Goal: Task Accomplishment & Management: Manage account settings

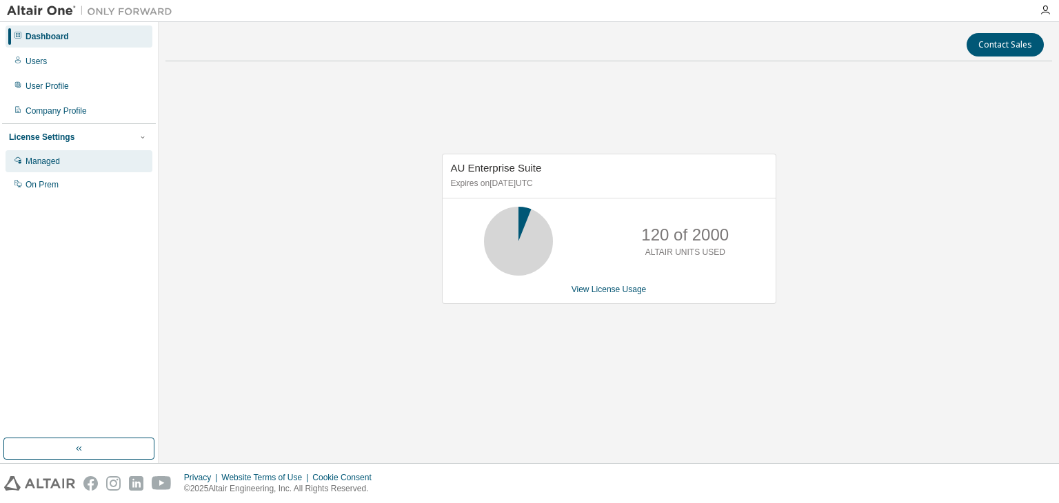
click at [50, 163] on div "Managed" at bounding box center [43, 161] width 34 height 11
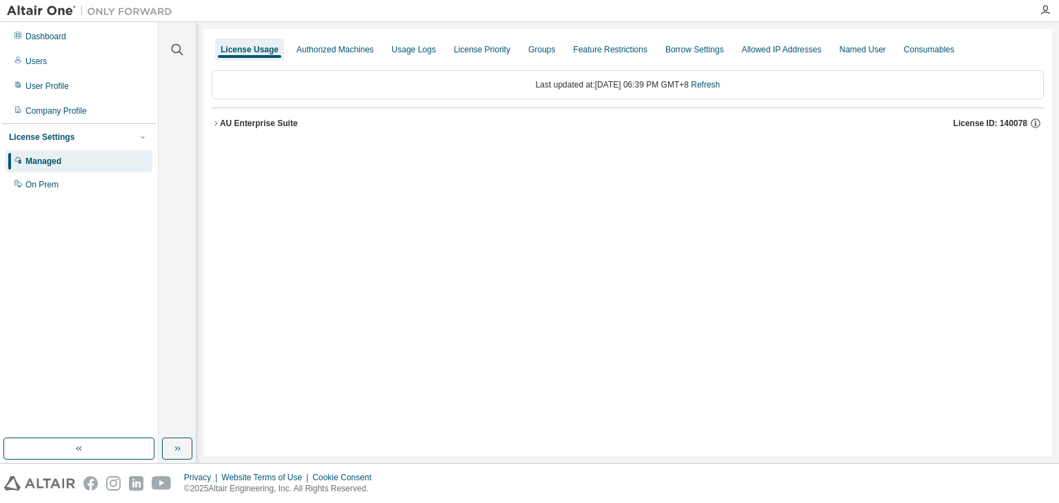
click at [217, 123] on icon "button" at bounding box center [216, 123] width 8 height 8
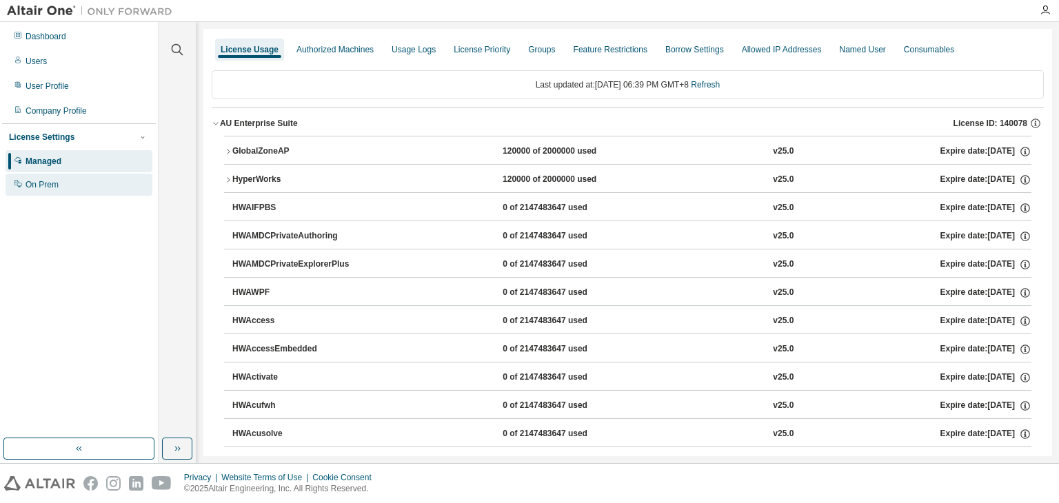
click at [48, 188] on div "On Prem" at bounding box center [42, 184] width 33 height 11
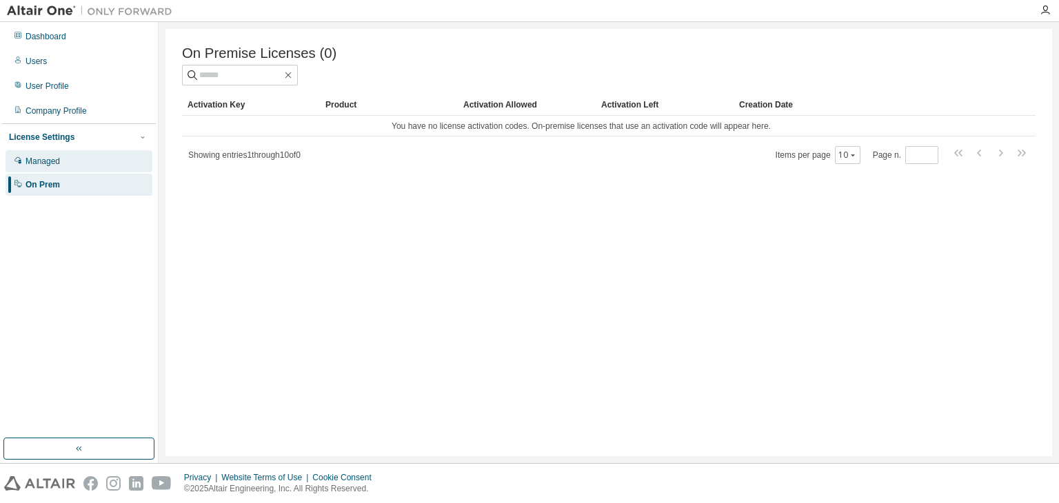
click at [27, 160] on div "Managed" at bounding box center [43, 161] width 34 height 11
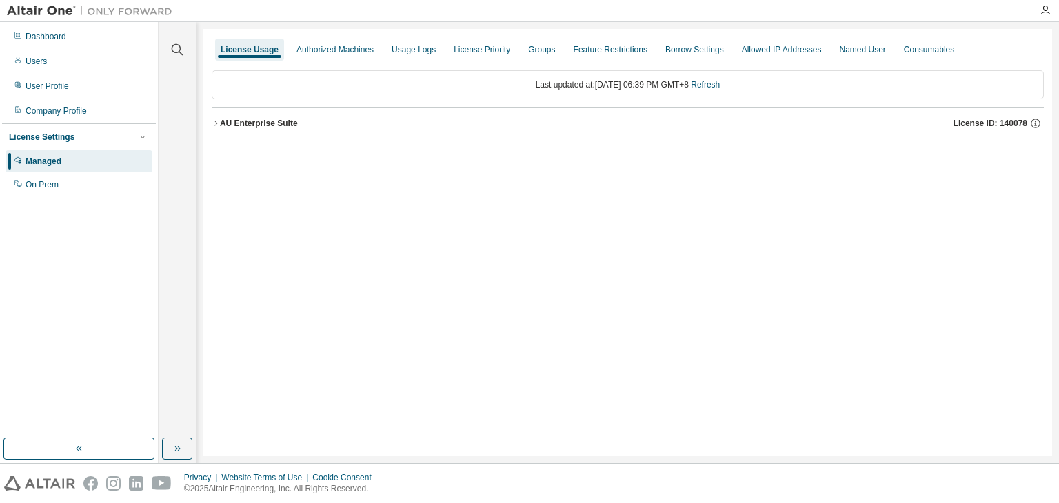
click at [28, 241] on div "Dashboard Users User Profile Company Profile License Settings Managed On Prem" at bounding box center [79, 230] width 154 height 412
click at [352, 52] on div "Authorized Machines" at bounding box center [335, 49] width 77 height 11
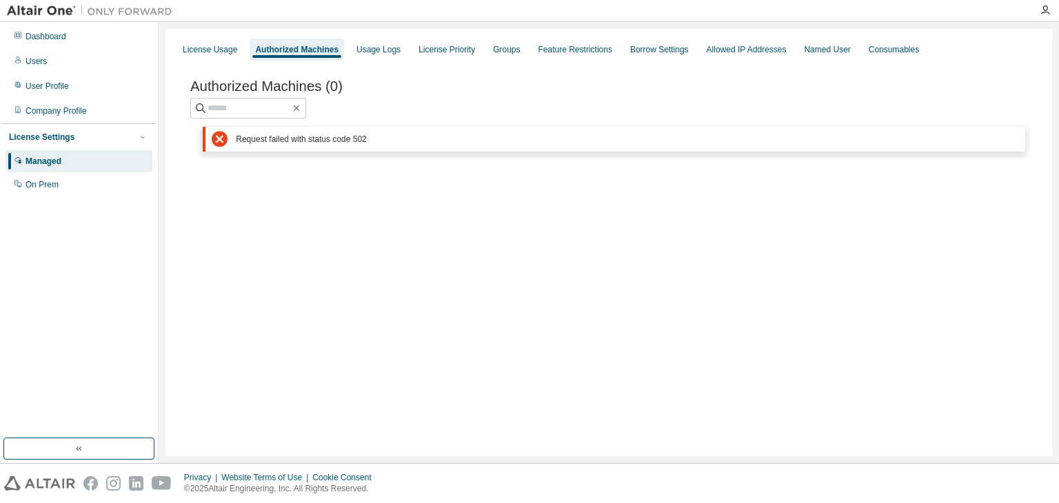
click at [41, 161] on div "Managed" at bounding box center [44, 161] width 36 height 11
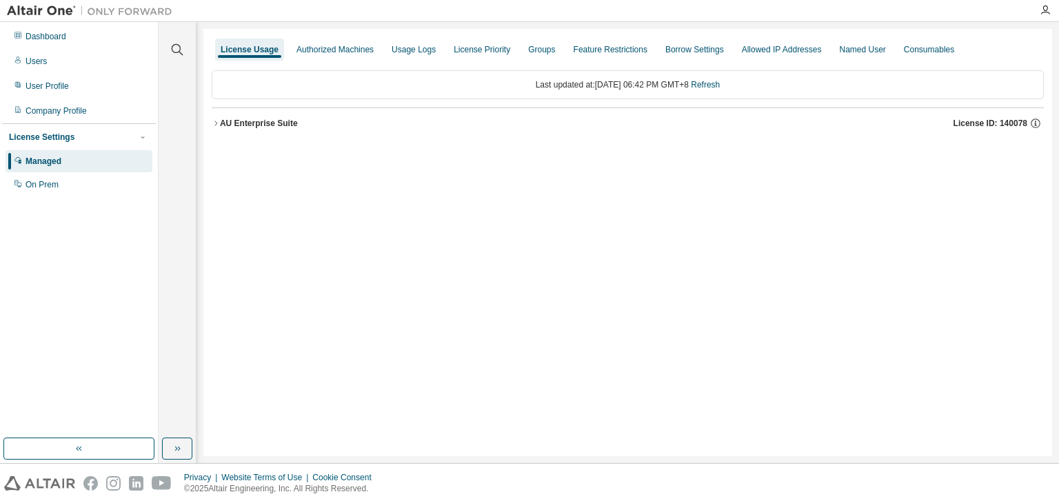
click at [219, 123] on icon "button" at bounding box center [216, 123] width 8 height 8
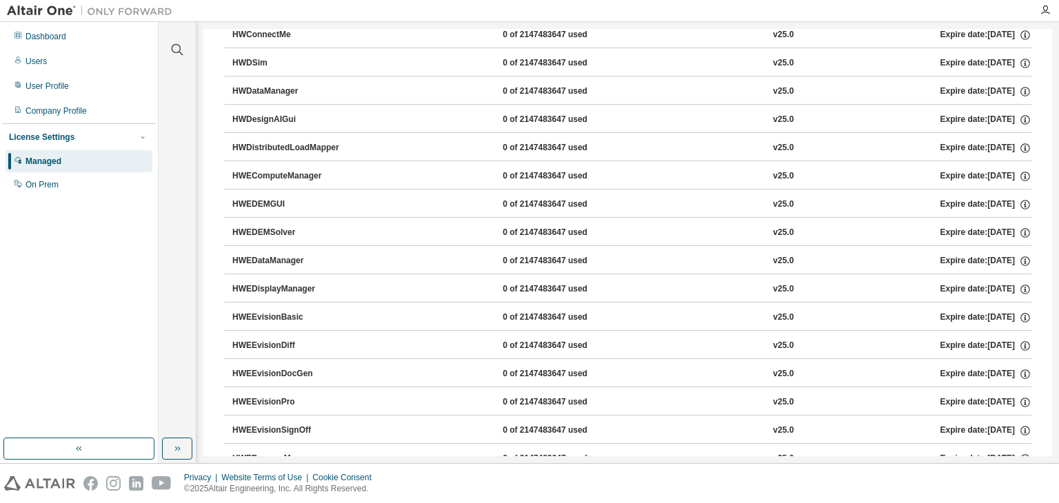
scroll to position [1241, 0]
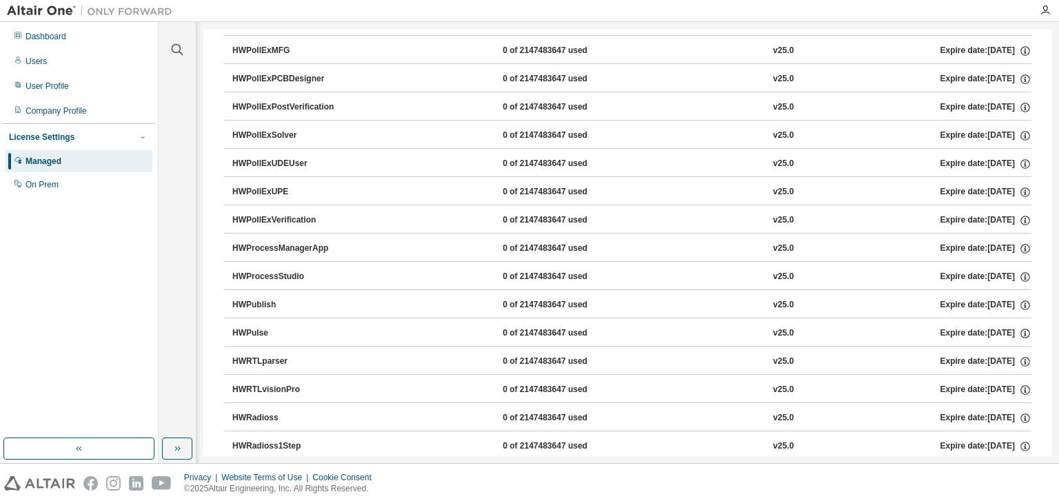
scroll to position [6999, 0]
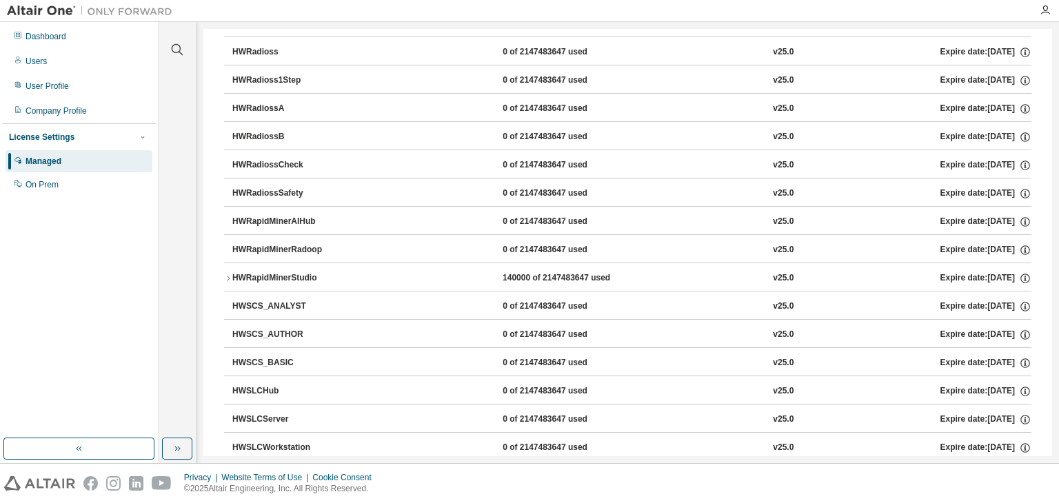
click at [283, 272] on div "HWRapidMinerStudio" at bounding box center [294, 278] width 124 height 12
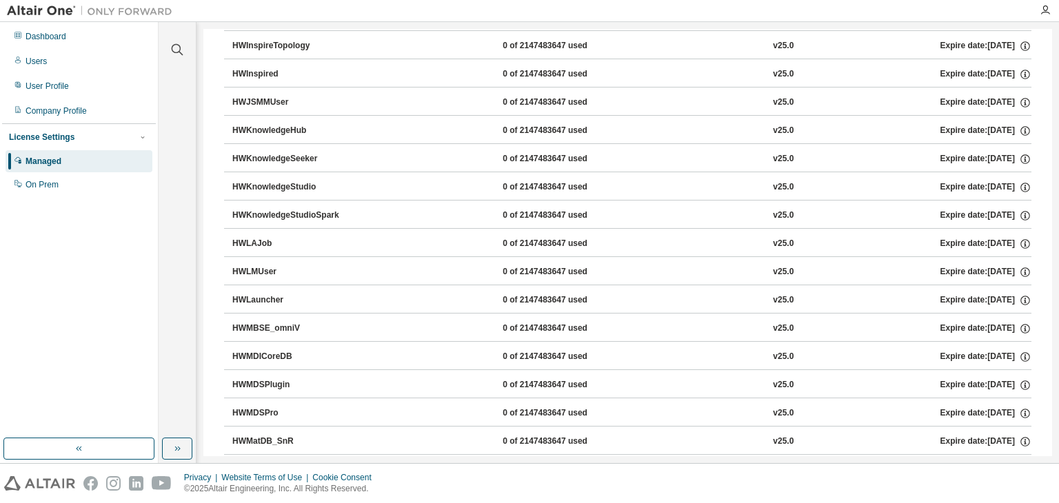
scroll to position [4861, 0]
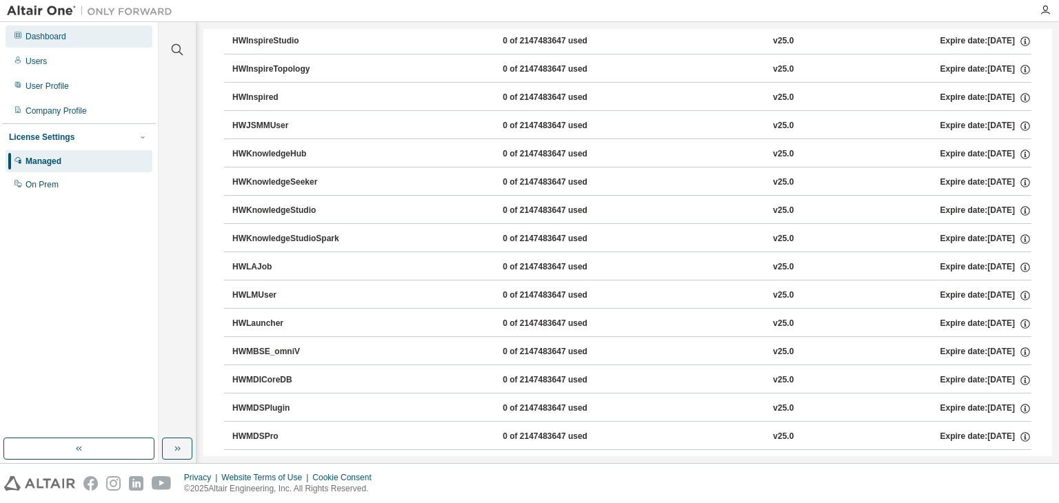
click at [65, 37] on div "Dashboard" at bounding box center [46, 36] width 41 height 11
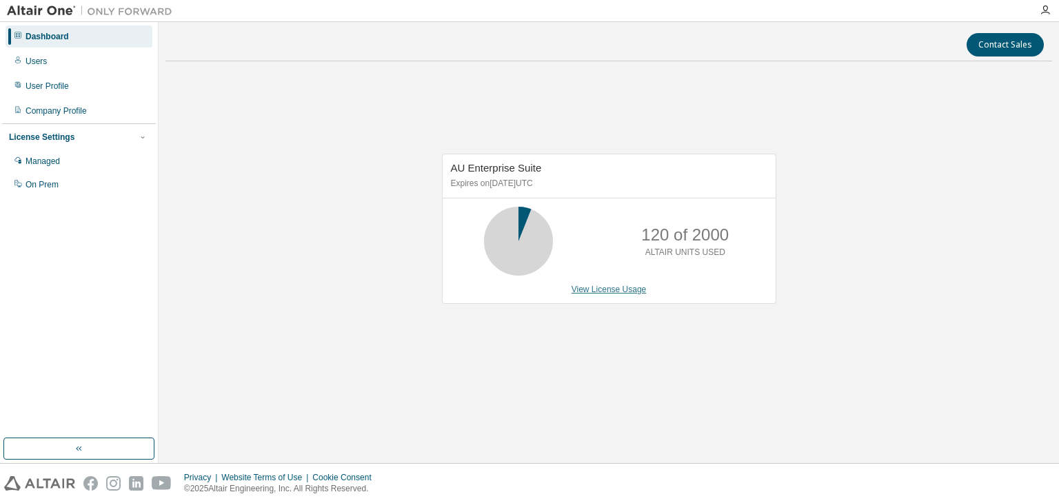
click at [626, 288] on link "View License Usage" at bounding box center [609, 290] width 75 height 10
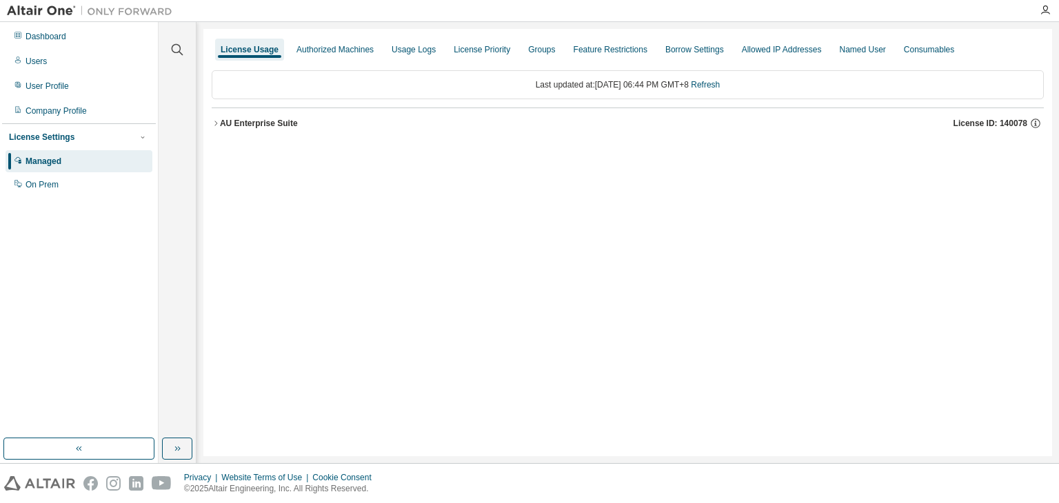
click at [221, 128] on div "AU Enterprise Suite" at bounding box center [259, 123] width 78 height 11
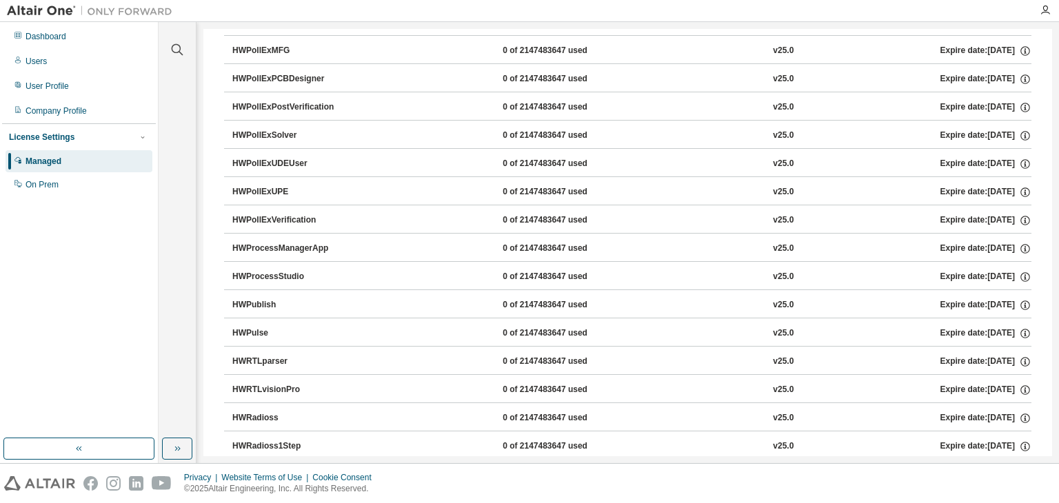
scroll to position [6999, 0]
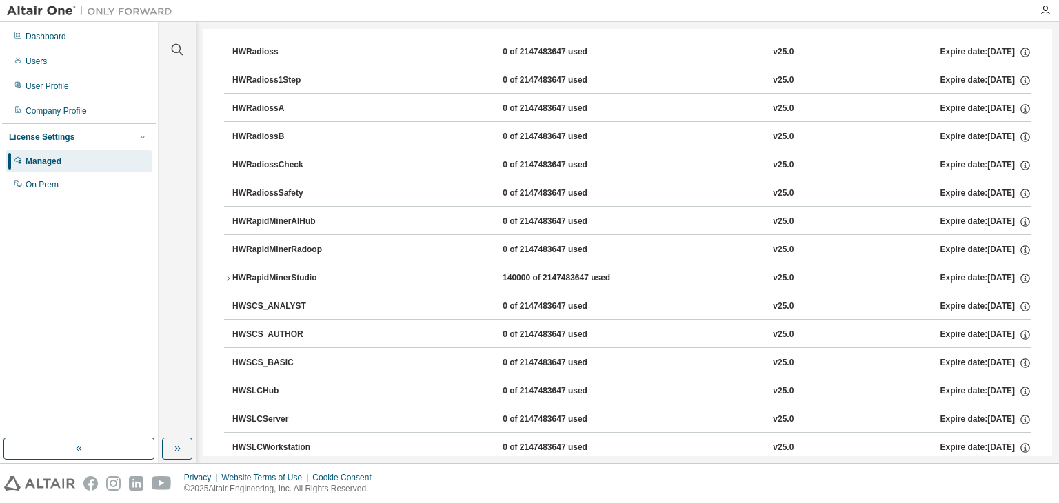
click at [231, 275] on icon "button" at bounding box center [228, 279] width 8 height 8
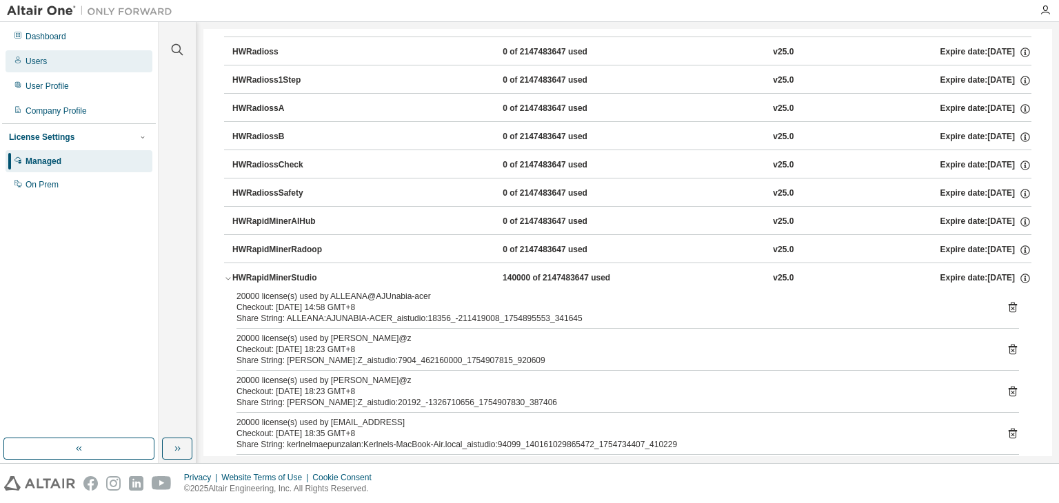
click at [39, 59] on div "Users" at bounding box center [36, 61] width 21 height 11
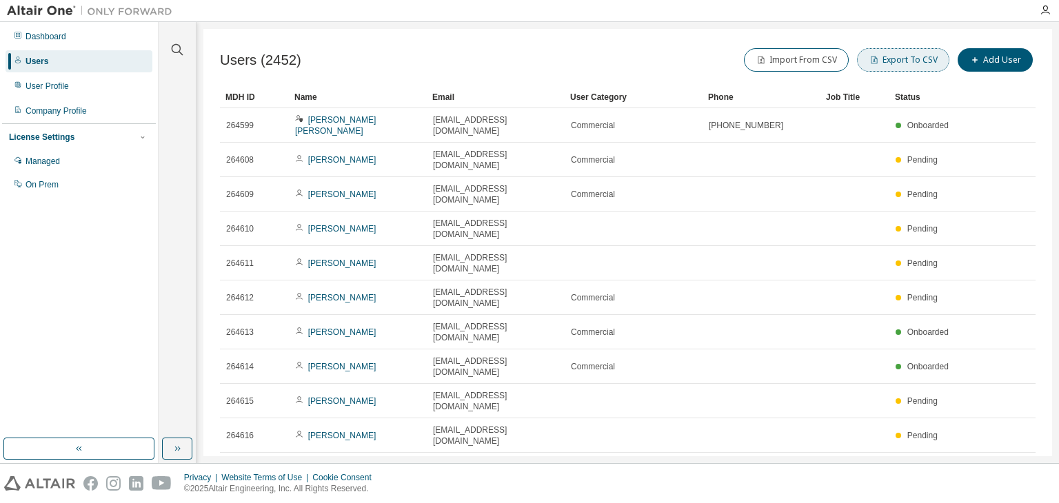
click at [892, 60] on button "Export To CSV" at bounding box center [903, 59] width 92 height 23
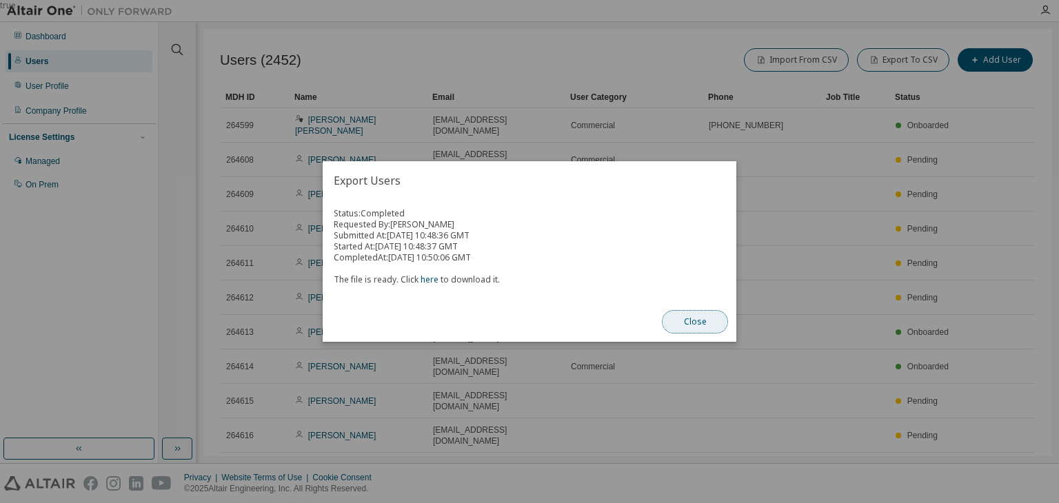
click at [686, 318] on button "Close" at bounding box center [695, 321] width 66 height 23
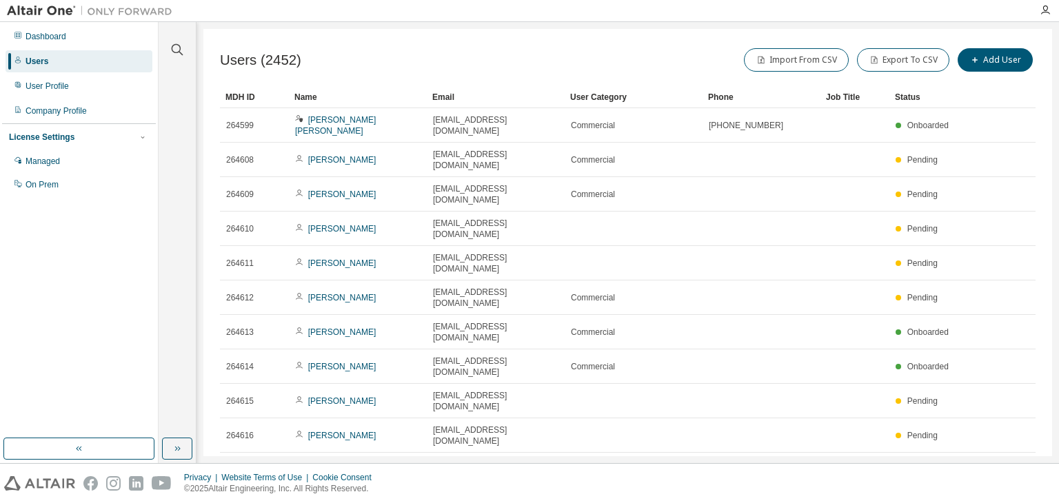
click at [855, 471] on icon "button" at bounding box center [853, 472] width 4 height 2
click at [852, 445] on div "100" at bounding box center [892, 445] width 110 height 17
type button "100"
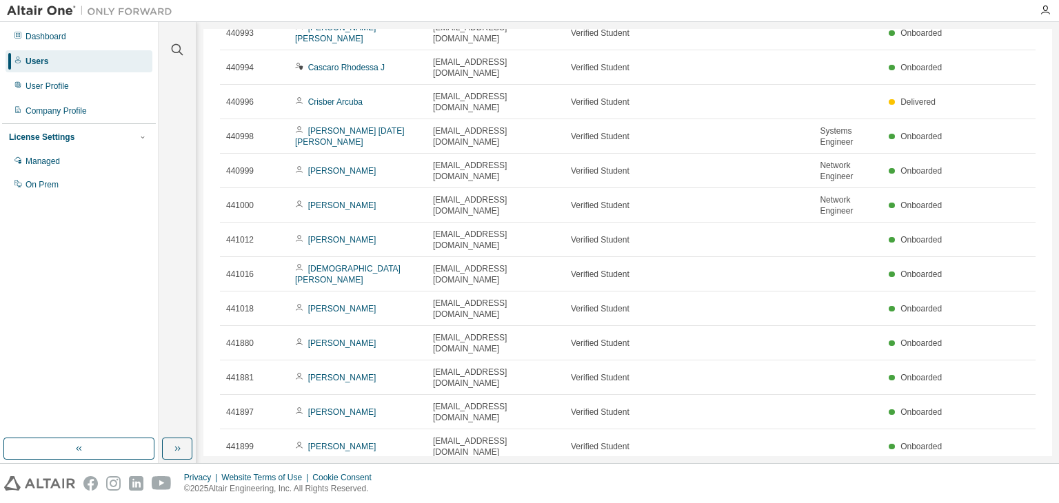
scroll to position [2182, 0]
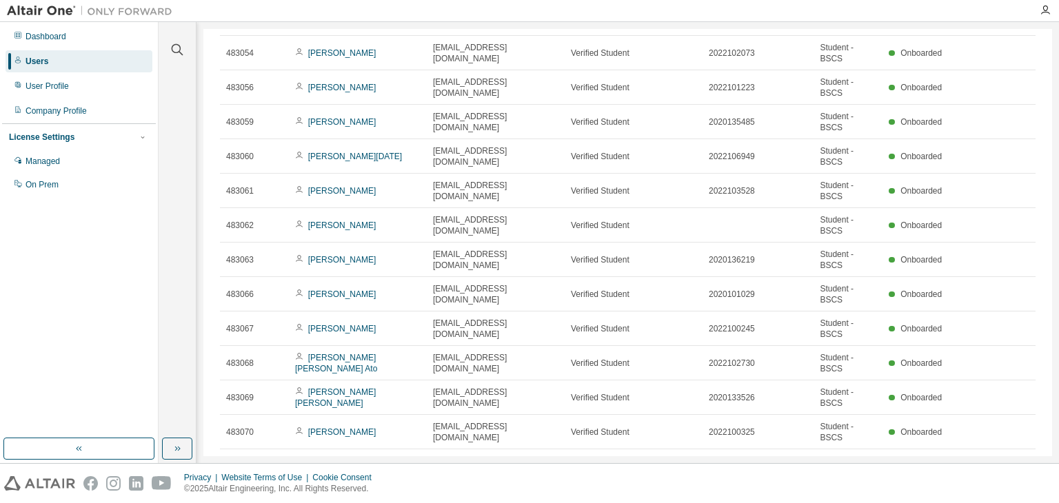
scroll to position [2148, 0]
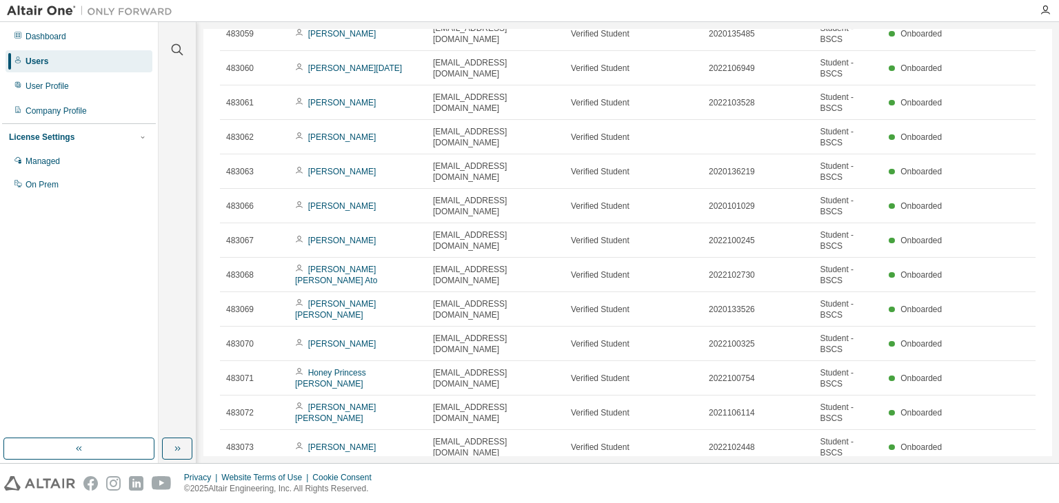
type input "*"
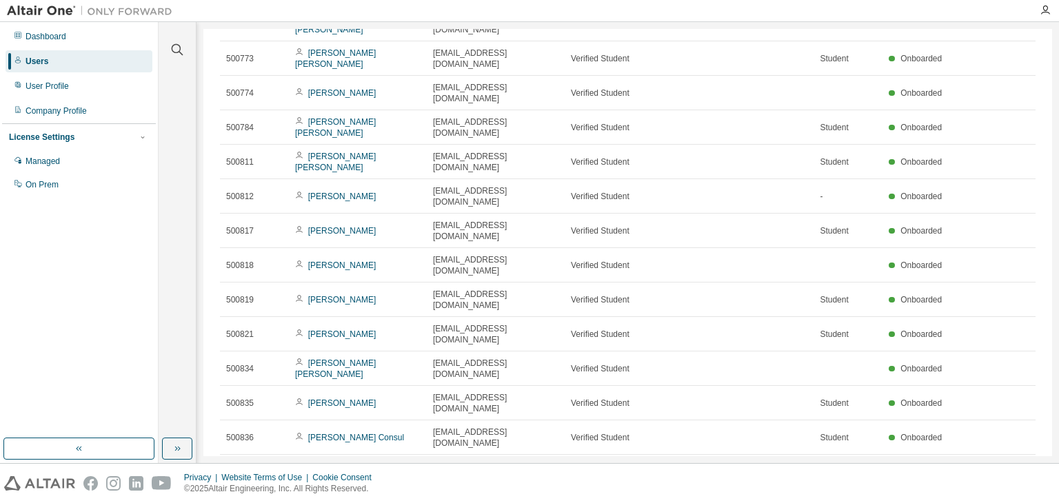
scroll to position [1539, 0]
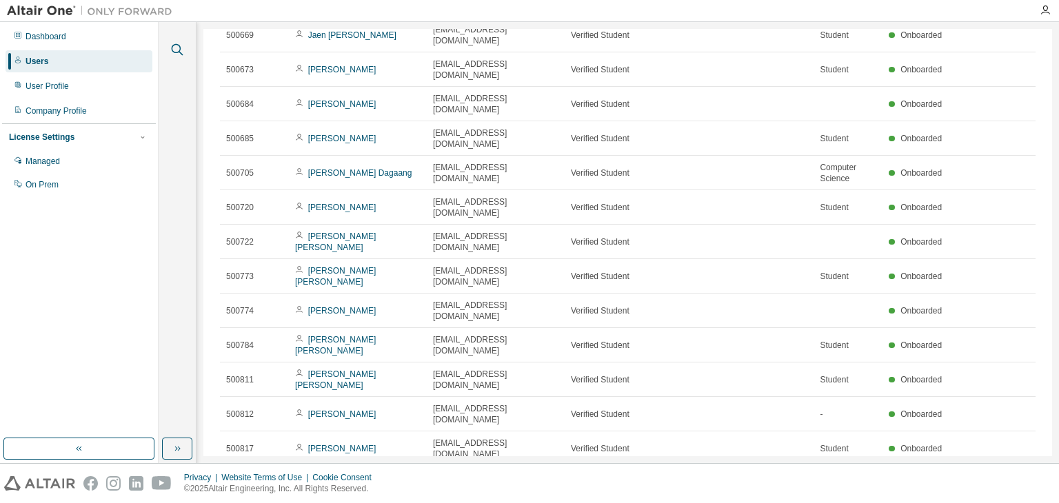
click at [177, 48] on icon "button" at bounding box center [177, 49] width 17 height 17
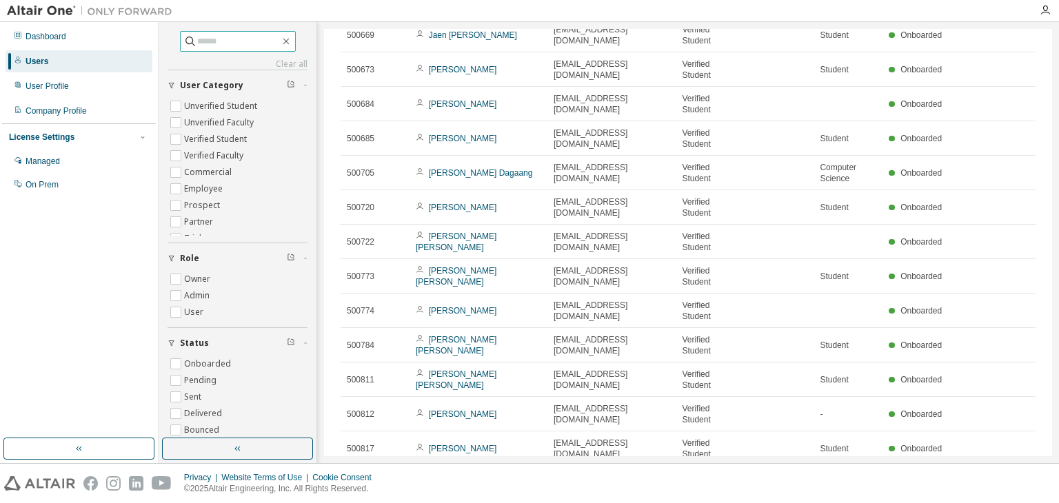
click at [215, 43] on input "text" at bounding box center [238, 41] width 83 height 14
type input "*******"
type input "*"
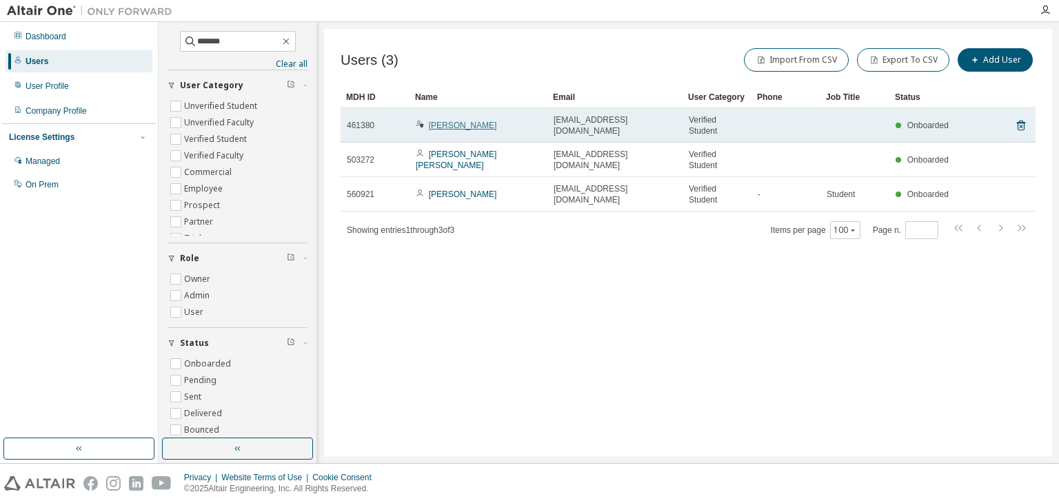
click at [463, 122] on link "[PERSON_NAME]" at bounding box center [463, 126] width 68 height 10
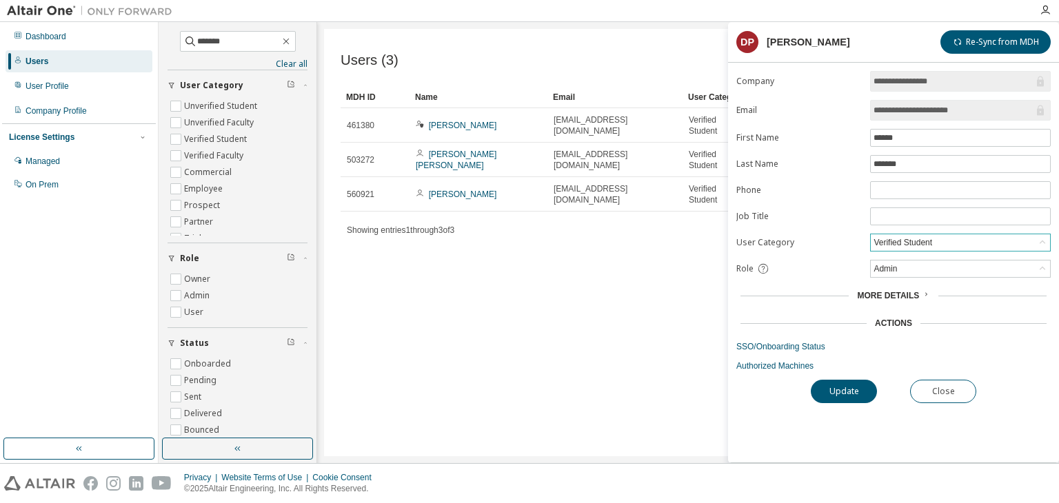
click at [1012, 238] on div "Verified Student" at bounding box center [960, 242] width 179 height 17
click at [915, 239] on div "Verified Student" at bounding box center [903, 242] width 63 height 15
click at [918, 310] on li "Verified Faculty" at bounding box center [960, 312] width 177 height 18
click at [846, 392] on button "Update" at bounding box center [844, 391] width 66 height 23
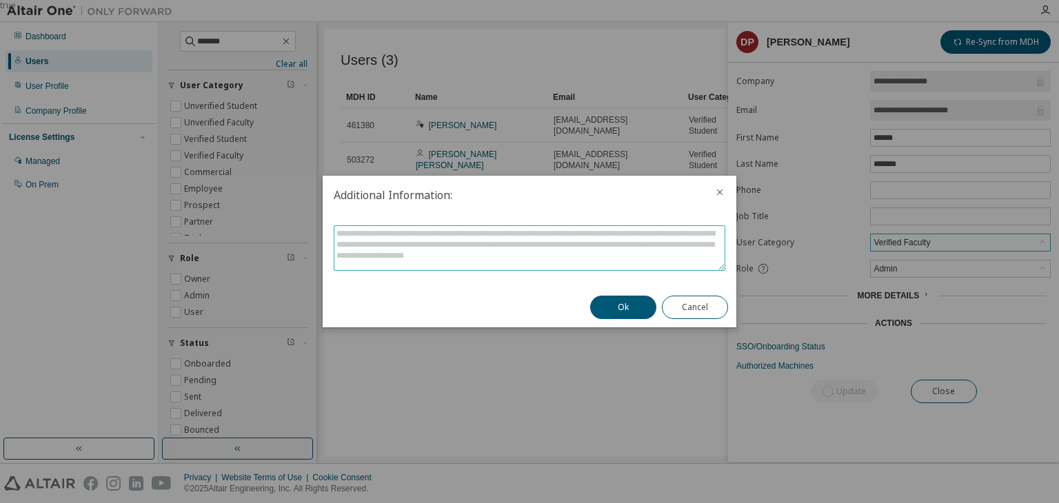
click at [554, 245] on textarea at bounding box center [530, 248] width 390 height 44
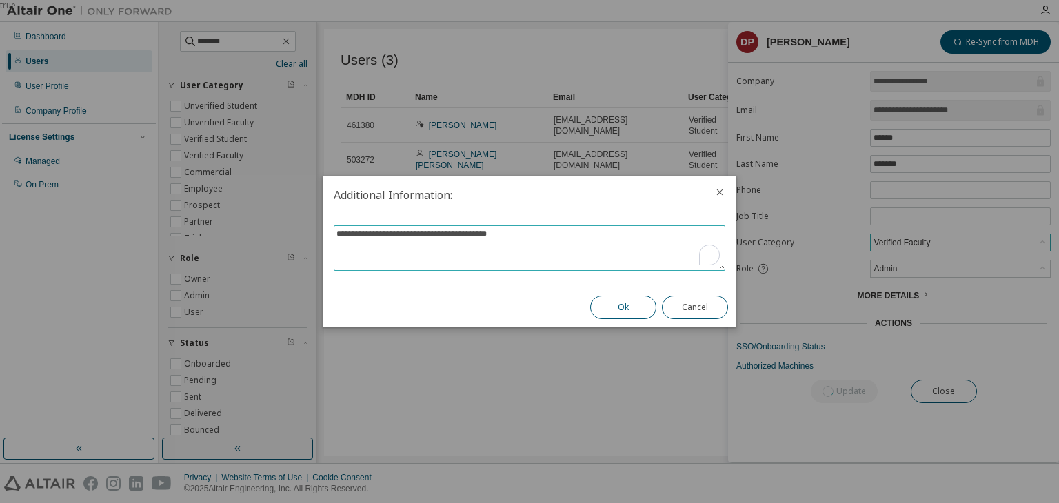
type textarea "**********"
click at [620, 310] on button "Ok" at bounding box center [623, 307] width 66 height 23
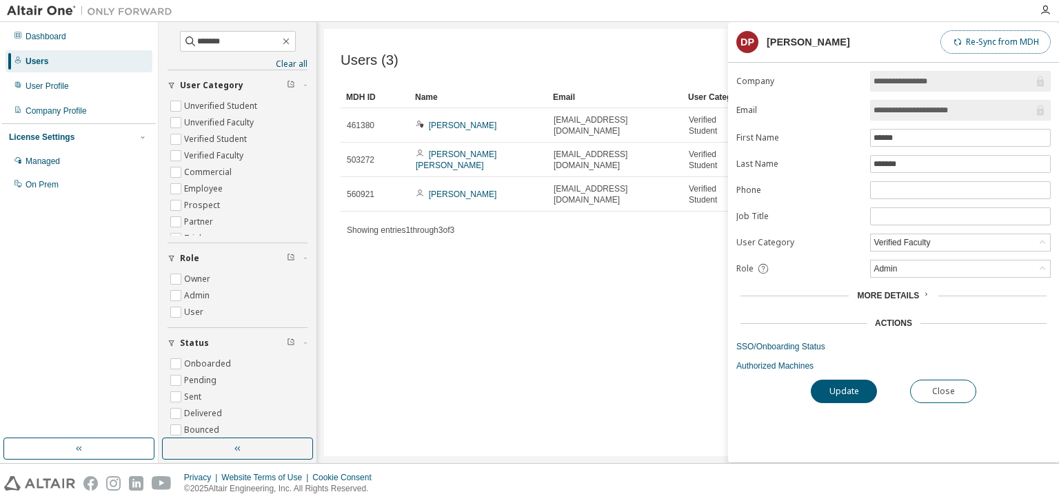
click at [990, 46] on button "Re-Sync from MDH" at bounding box center [996, 41] width 110 height 23
click at [772, 344] on link "SSO/Onboarding Status" at bounding box center [894, 346] width 315 height 11
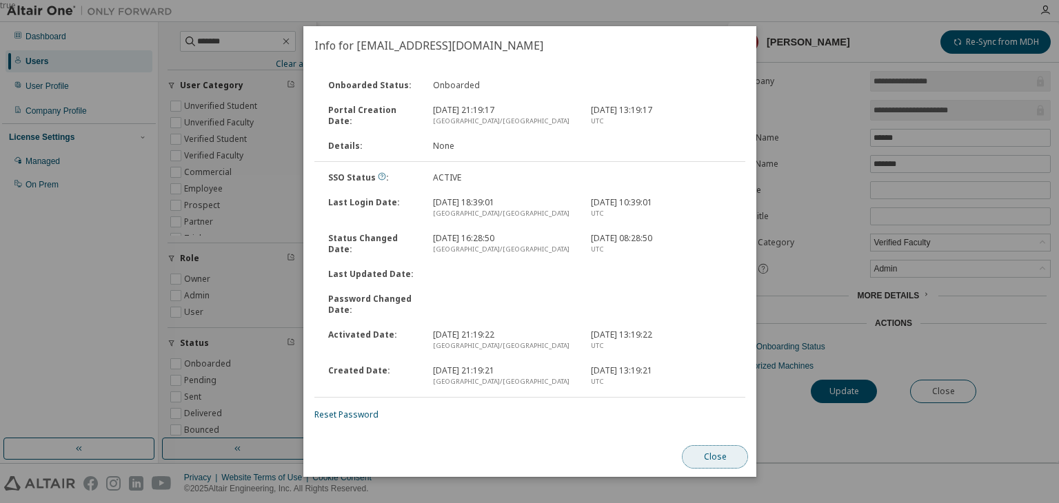
click at [723, 459] on button "Close" at bounding box center [715, 457] width 66 height 23
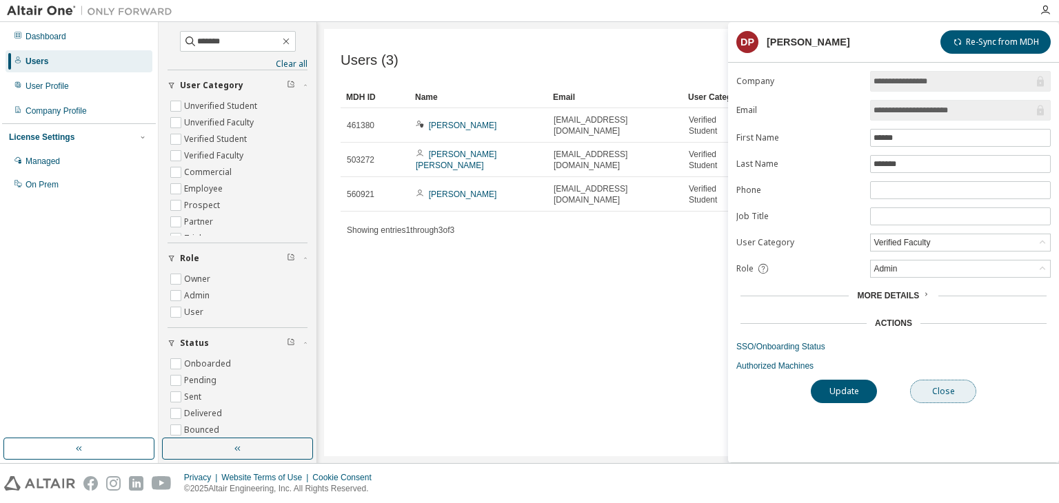
click at [944, 392] on button "Close" at bounding box center [943, 391] width 66 height 23
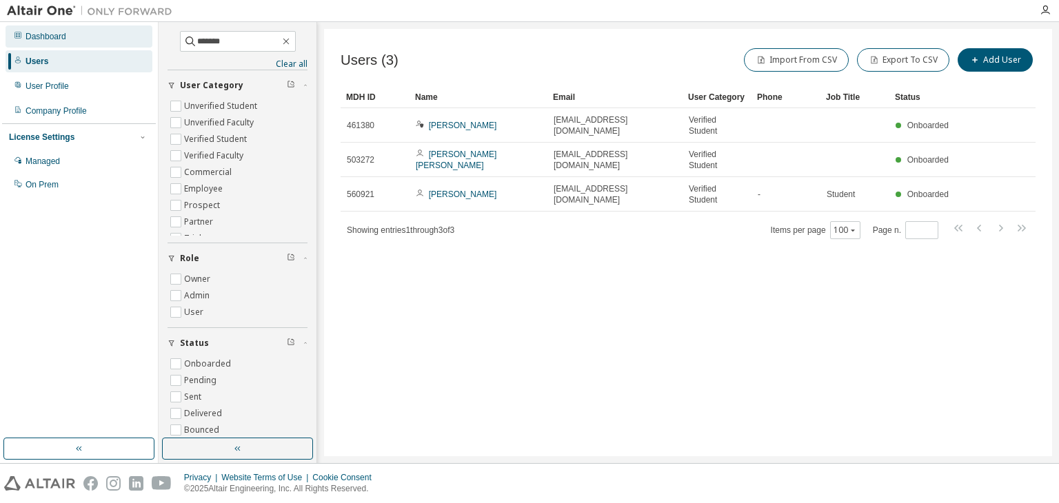
click at [57, 38] on div "Dashboard" at bounding box center [46, 36] width 41 height 11
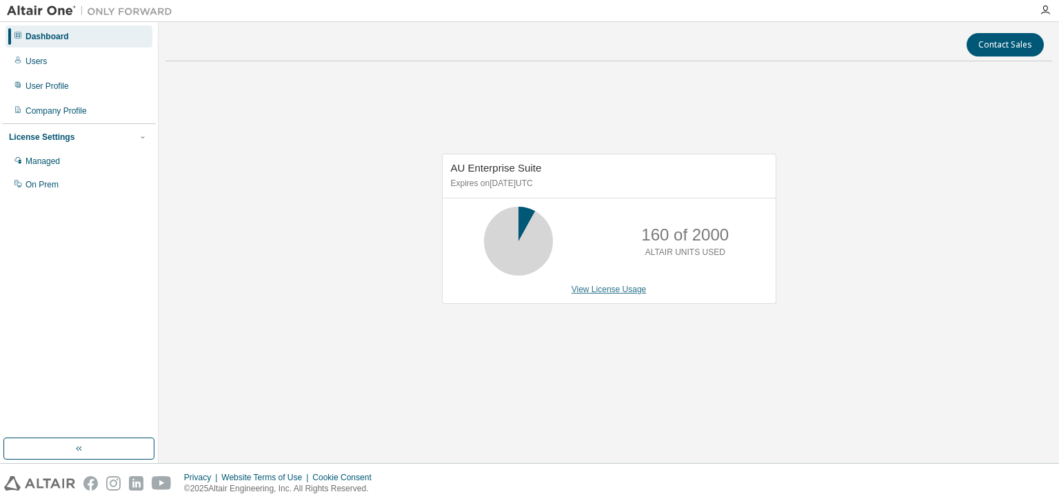
click at [619, 286] on link "View License Usage" at bounding box center [609, 290] width 75 height 10
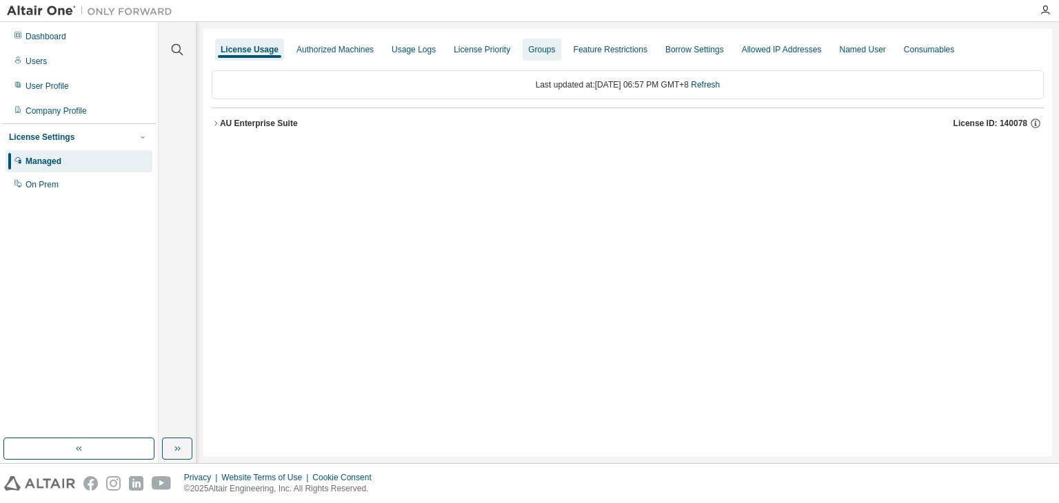
click at [477, 50] on div "License Priority" at bounding box center [482, 49] width 57 height 11
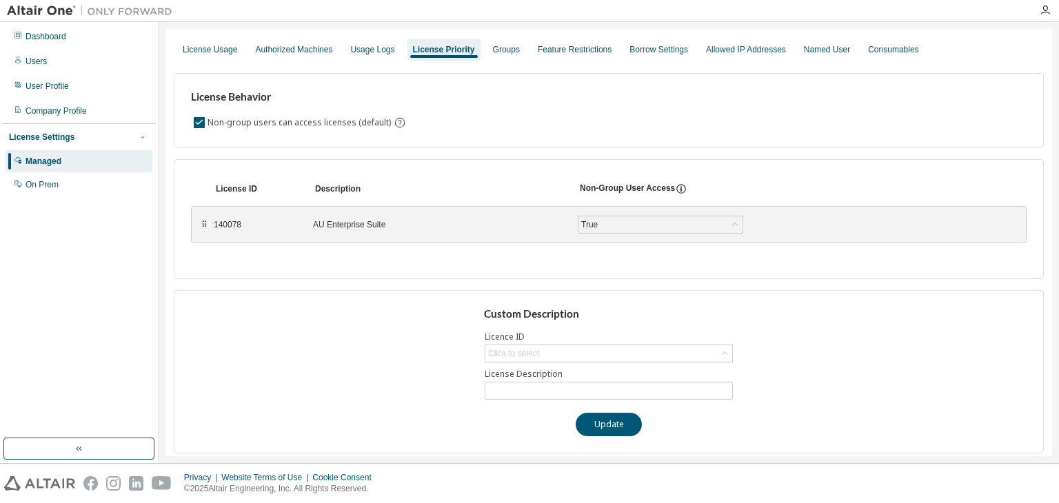
click at [206, 227] on div "⠿" at bounding box center [204, 224] width 8 height 11
click at [307, 390] on div "Custom Description Licence ID Click to select License Description Update" at bounding box center [609, 371] width 870 height 163
click at [497, 57] on div "Groups" at bounding box center [507, 50] width 38 height 22
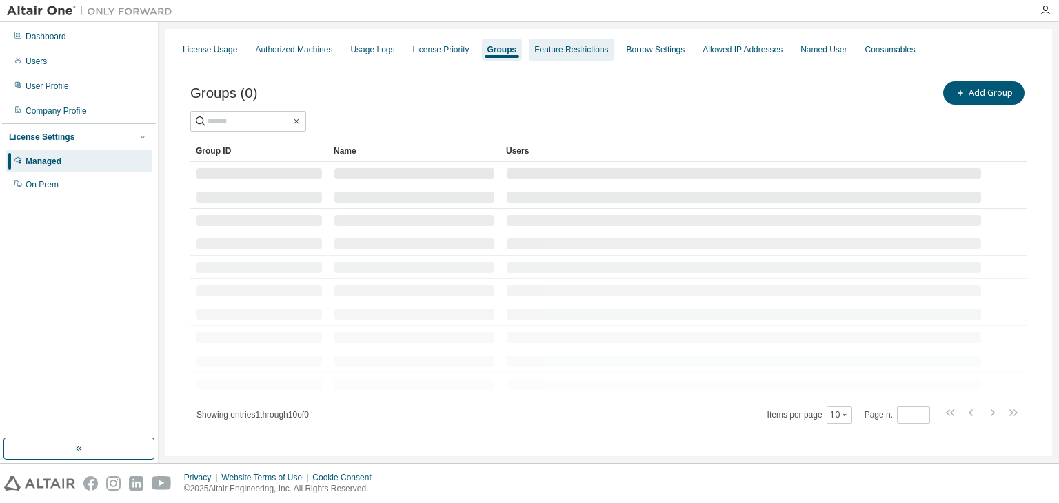
click at [571, 46] on div "Feature Restrictions" at bounding box center [572, 49] width 74 height 11
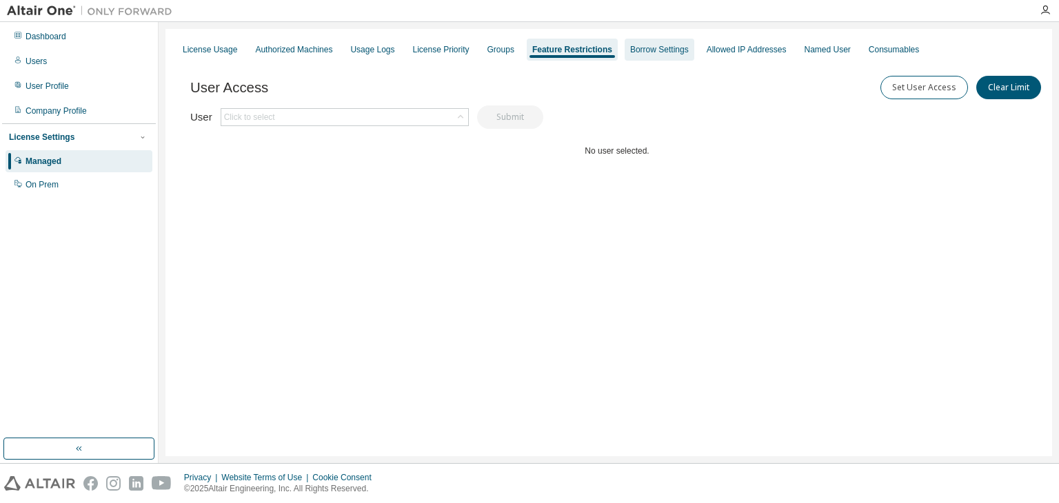
click at [637, 50] on div "Borrow Settings" at bounding box center [659, 49] width 59 height 11
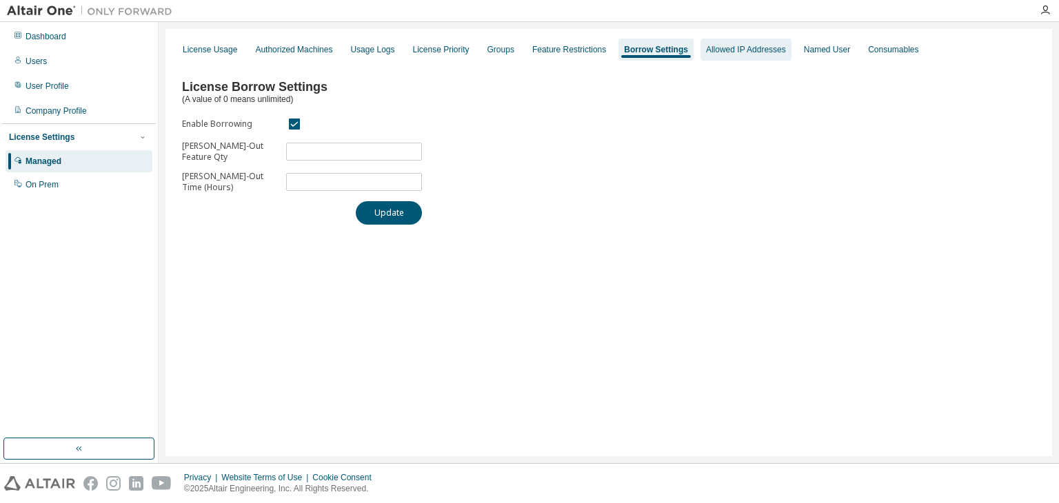
click at [738, 53] on div "Allowed IP Addresses" at bounding box center [746, 49] width 80 height 11
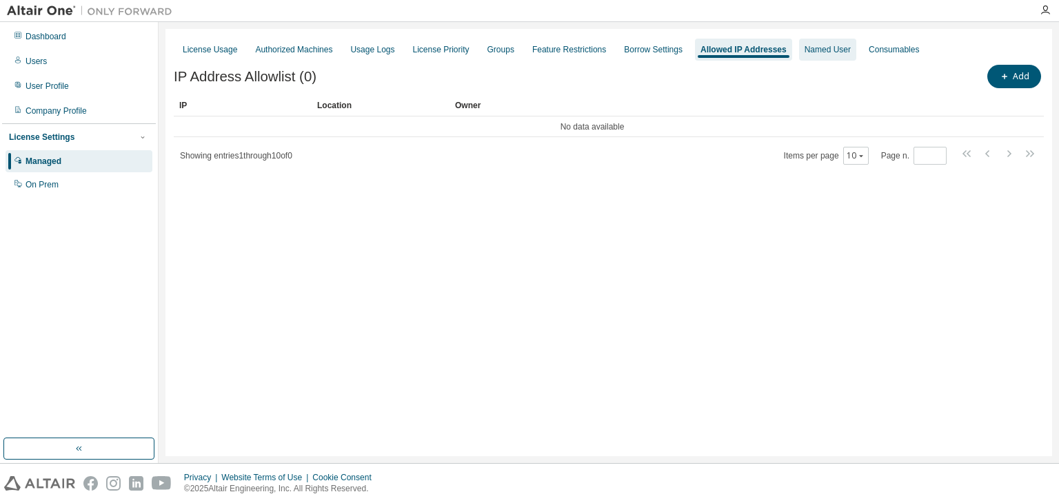
click at [805, 50] on div "Named User" at bounding box center [828, 49] width 46 height 11
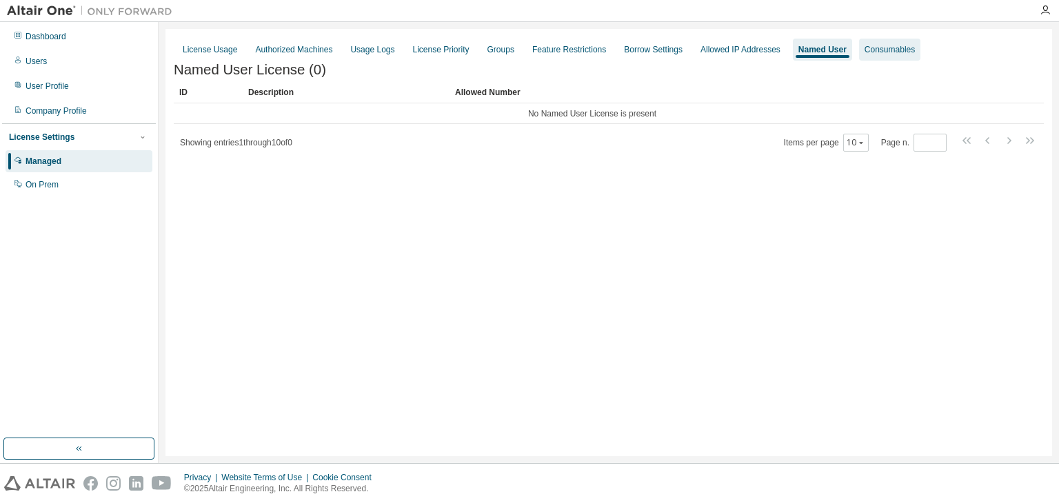
click at [879, 52] on div "Consumables" at bounding box center [890, 49] width 50 height 11
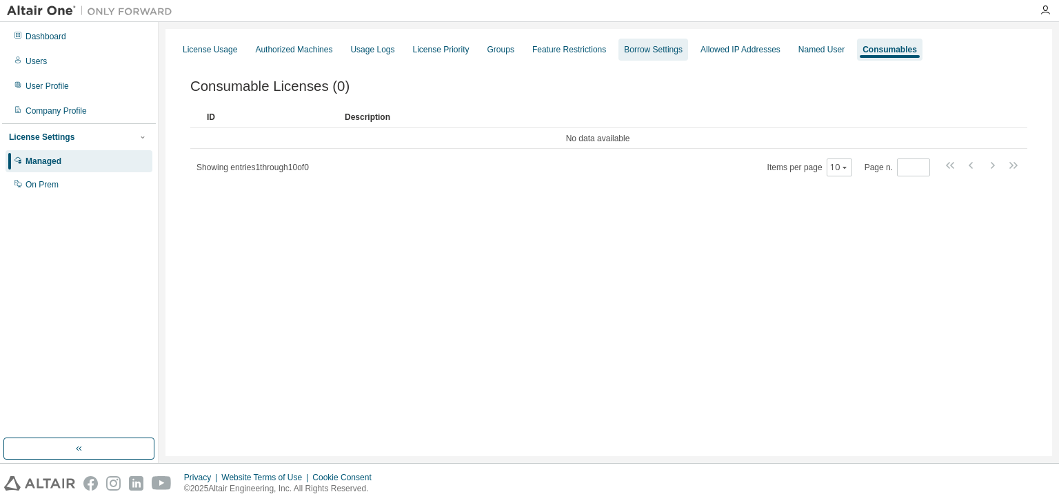
click at [637, 50] on div "Borrow Settings" at bounding box center [653, 49] width 59 height 11
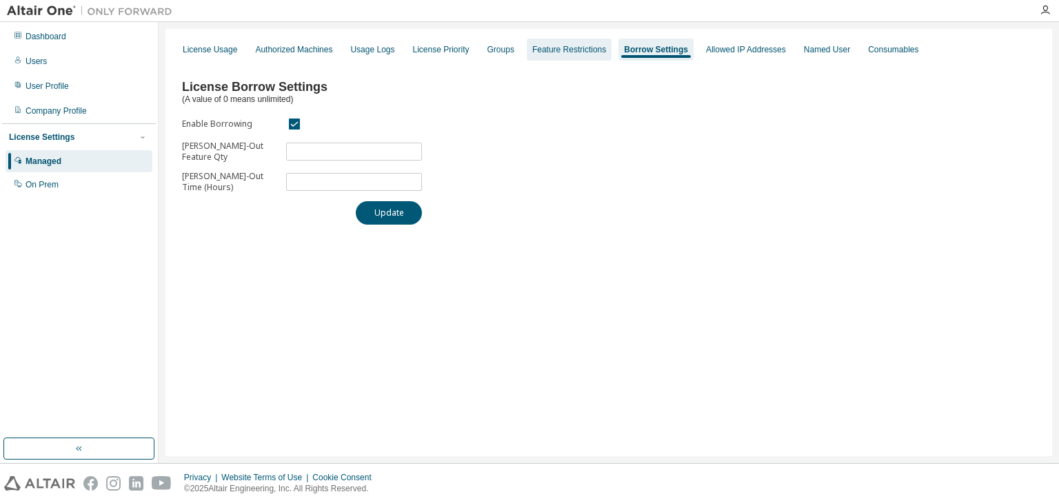
click at [574, 53] on div "Feature Restrictions" at bounding box center [569, 49] width 74 height 11
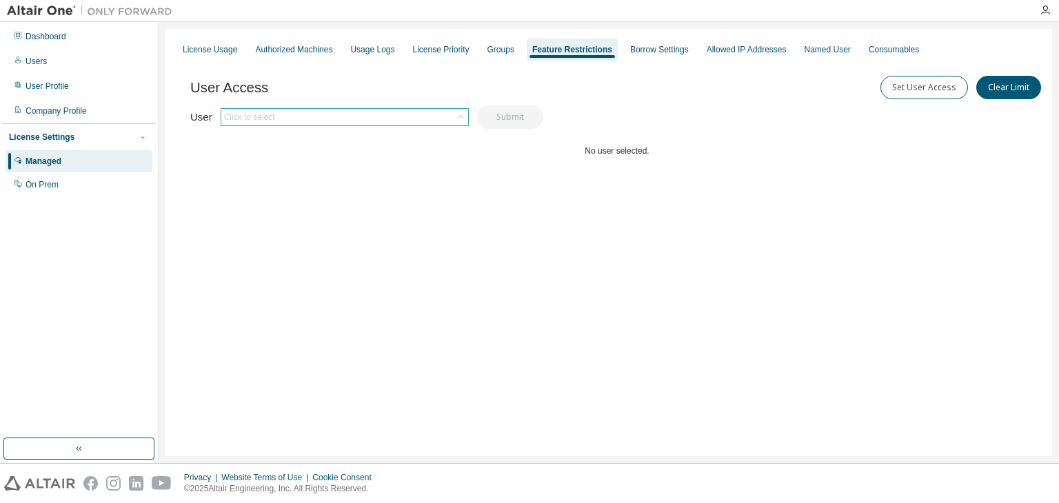
click at [394, 112] on div "Click to select" at bounding box center [344, 117] width 247 height 17
click at [334, 136] on input "text" at bounding box center [343, 136] width 211 height 14
click at [297, 133] on input "**" at bounding box center [343, 136] width 211 height 14
type input "**********"
click at [232, 137] on icon at bounding box center [231, 136] width 14 height 14
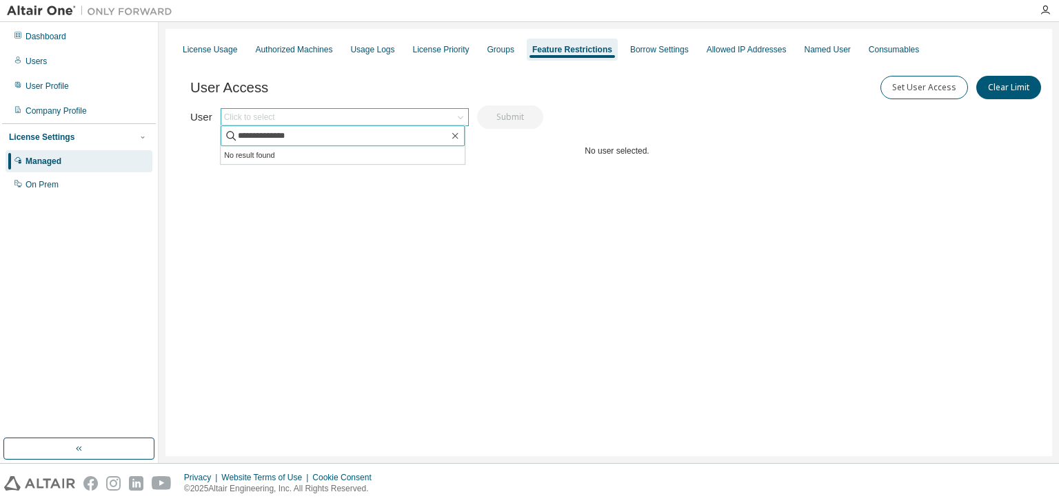
drag, startPoint x: 312, startPoint y: 137, endPoint x: 229, endPoint y: 139, distance: 82.8
click at [229, 139] on span "**********" at bounding box center [343, 136] width 244 height 21
type input "*********"
click at [283, 117] on div "Click to select" at bounding box center [344, 117] width 247 height 17
click at [280, 116] on div "Click to select" at bounding box center [344, 117] width 247 height 17
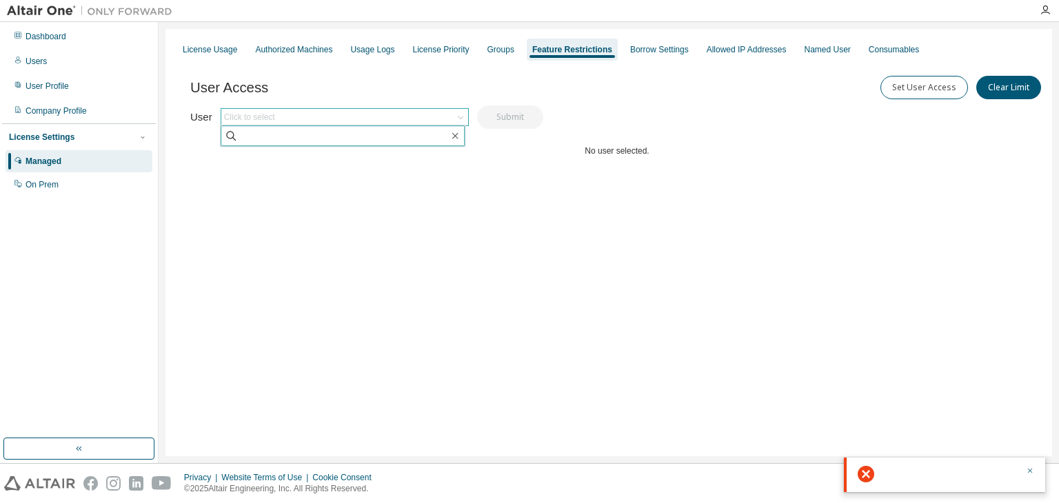
click at [226, 136] on icon at bounding box center [231, 136] width 14 height 14
click at [235, 134] on icon at bounding box center [231, 136] width 14 height 14
click at [282, 133] on input "text" at bounding box center [343, 136] width 211 height 14
type input "*"
type input "*********"
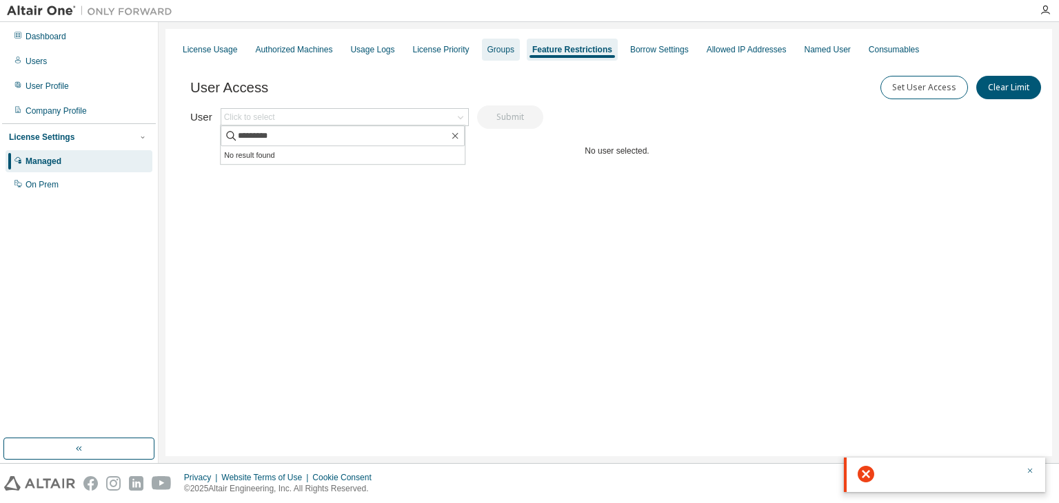
click at [488, 53] on div "Groups" at bounding box center [501, 49] width 27 height 11
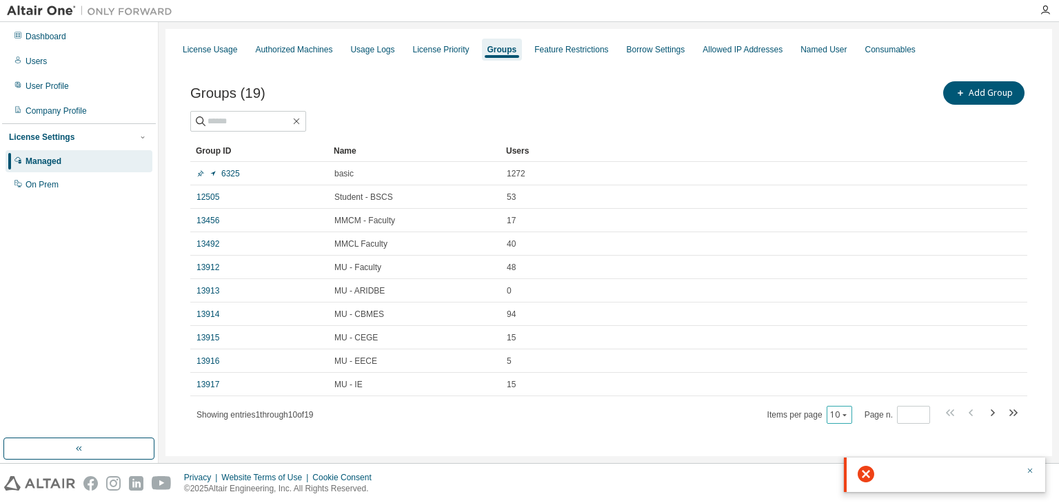
click at [841, 415] on icon "button" at bounding box center [845, 415] width 8 height 8
click at [819, 395] on div "100" at bounding box center [834, 396] width 110 height 17
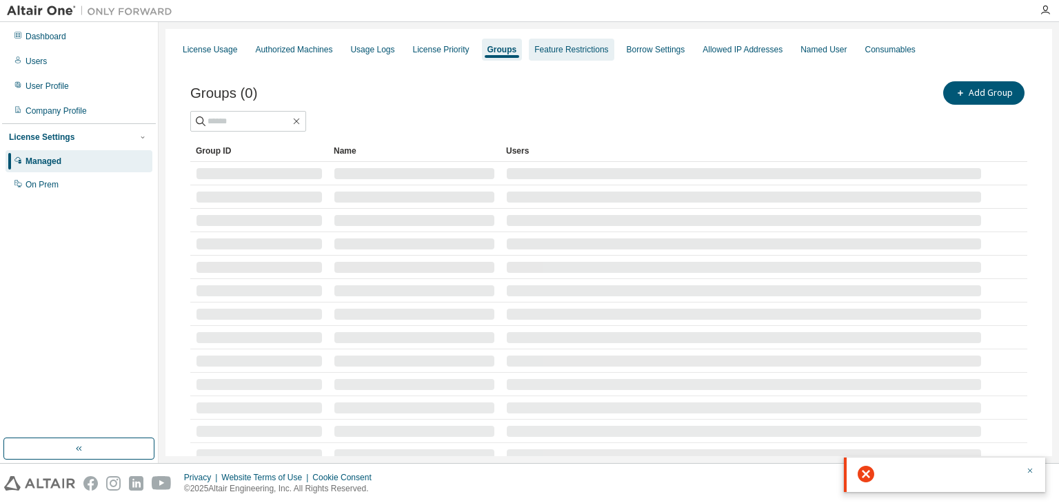
click at [556, 50] on div "Feature Restrictions" at bounding box center [572, 49] width 74 height 11
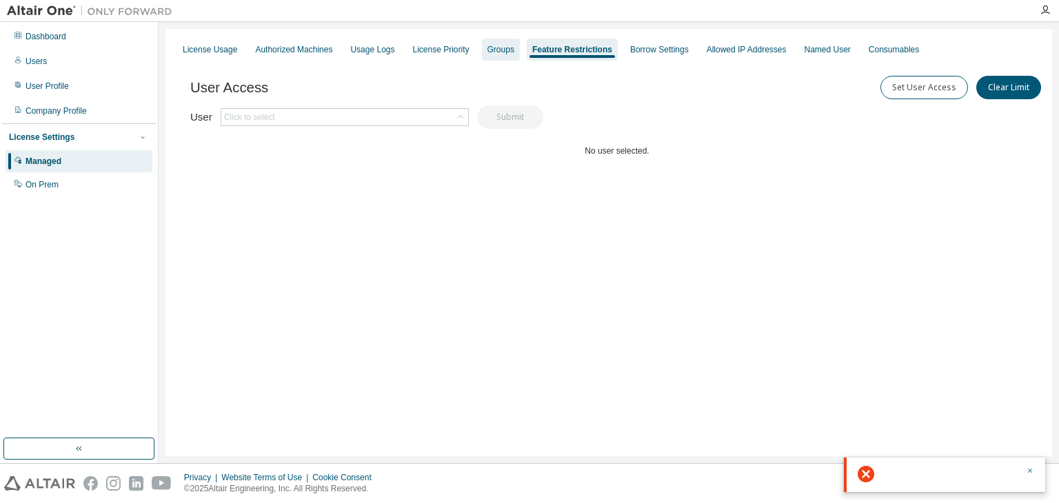
click at [494, 49] on div "Groups" at bounding box center [501, 49] width 27 height 11
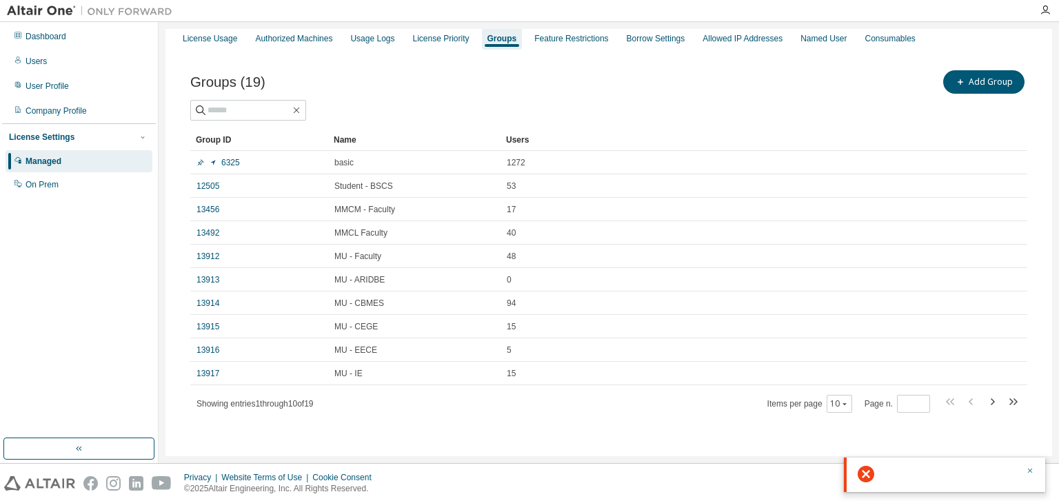
scroll to position [11, 0]
click at [984, 403] on icon "button" at bounding box center [992, 402] width 17 height 17
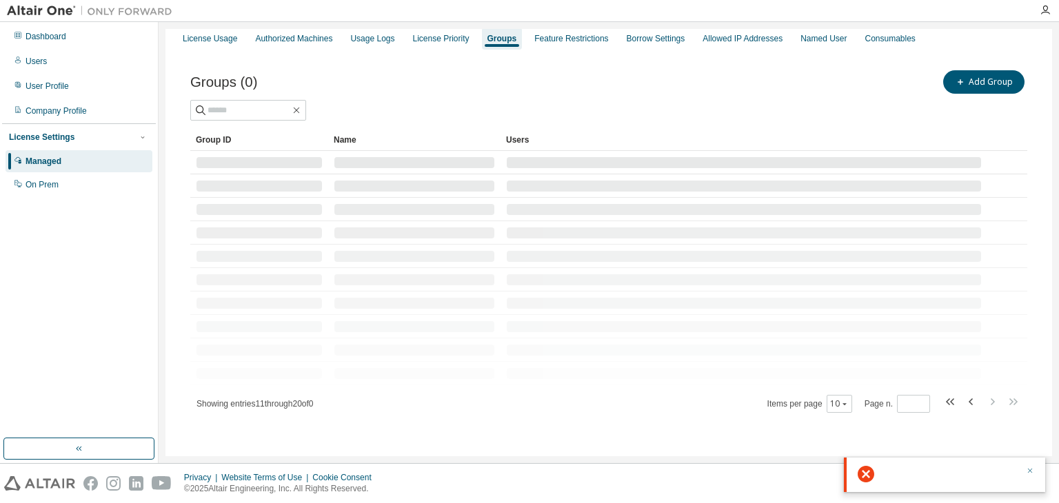
click at [1029, 472] on icon "button" at bounding box center [1030, 471] width 8 height 8
click at [966, 401] on icon "button" at bounding box center [972, 402] width 17 height 17
type input "*"
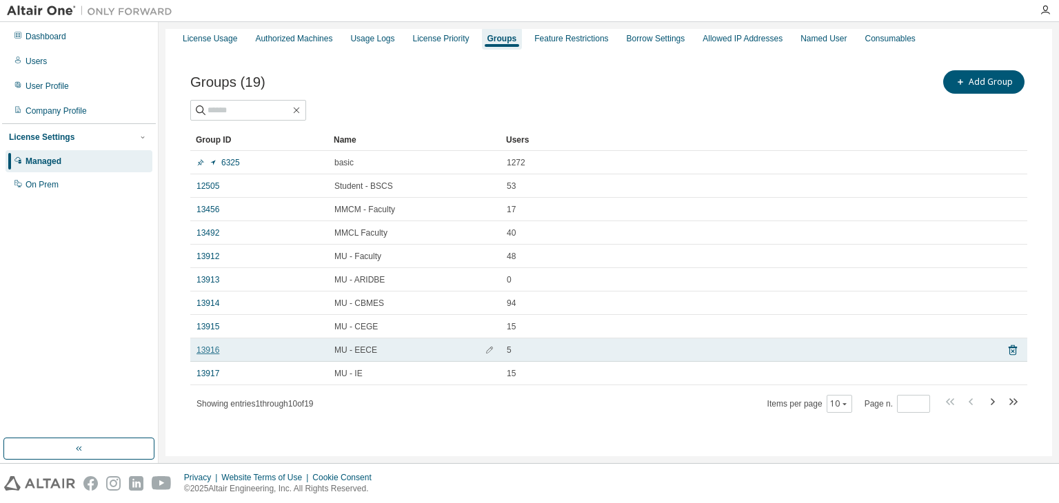
click at [212, 349] on link "13916" at bounding box center [208, 350] width 23 height 11
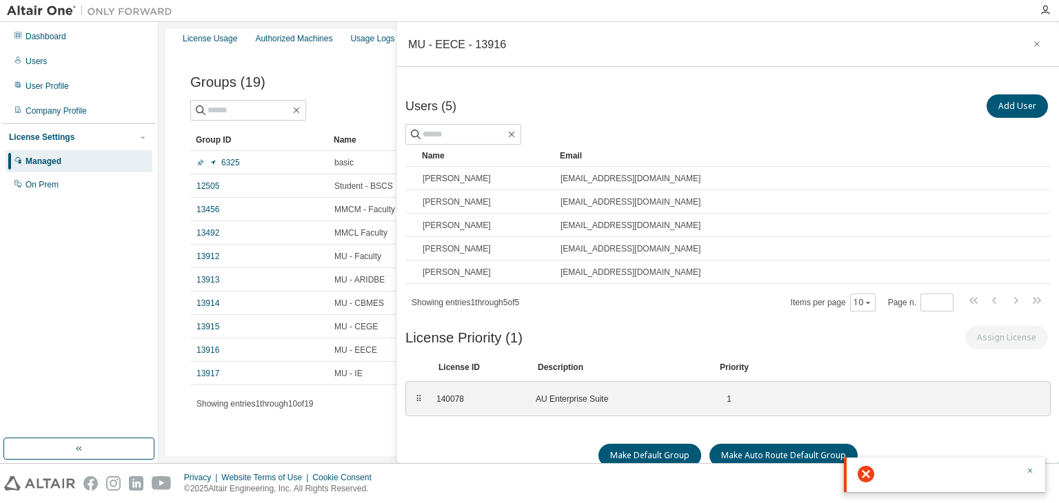
click at [872, 473] on icon at bounding box center [866, 474] width 17 height 17
click at [866, 475] on icon at bounding box center [866, 474] width 17 height 17
drag, startPoint x: 866, startPoint y: 473, endPoint x: 874, endPoint y: 475, distance: 7.9
click at [866, 474] on icon at bounding box center [866, 474] width 17 height 17
drag, startPoint x: 871, startPoint y: 474, endPoint x: 915, endPoint y: 409, distance: 78.4
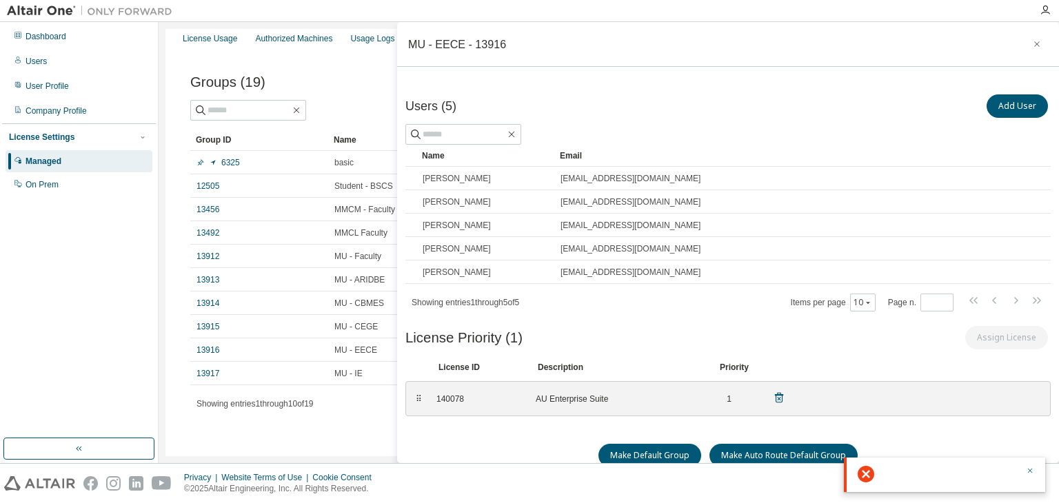
click at [870, 473] on icon at bounding box center [866, 474] width 17 height 17
click at [1032, 472] on icon "button" at bounding box center [1030, 471] width 8 height 8
drag, startPoint x: 1030, startPoint y: 40, endPoint x: 1005, endPoint y: 57, distance: 30.8
click at [1032, 41] on icon "button" at bounding box center [1037, 44] width 10 height 11
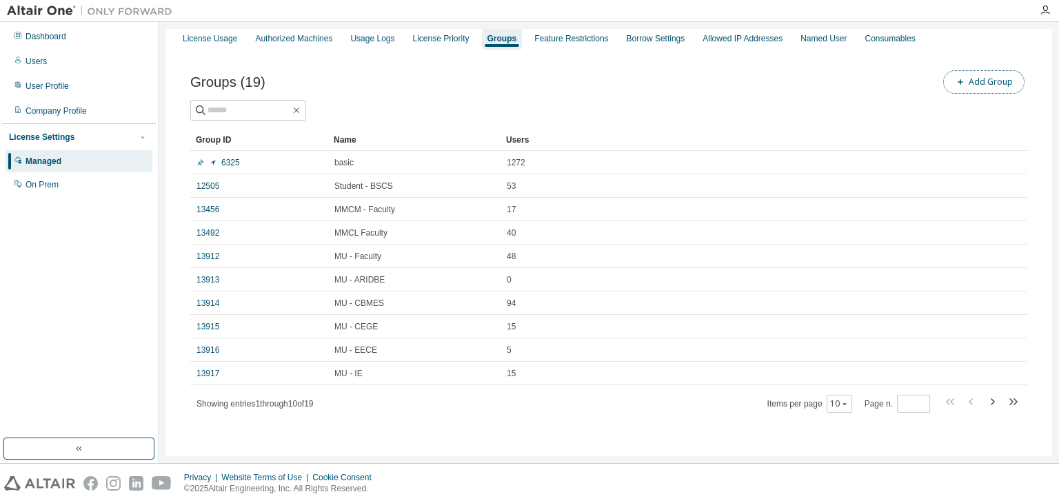
click at [968, 83] on button "Add Group" at bounding box center [984, 81] width 81 height 23
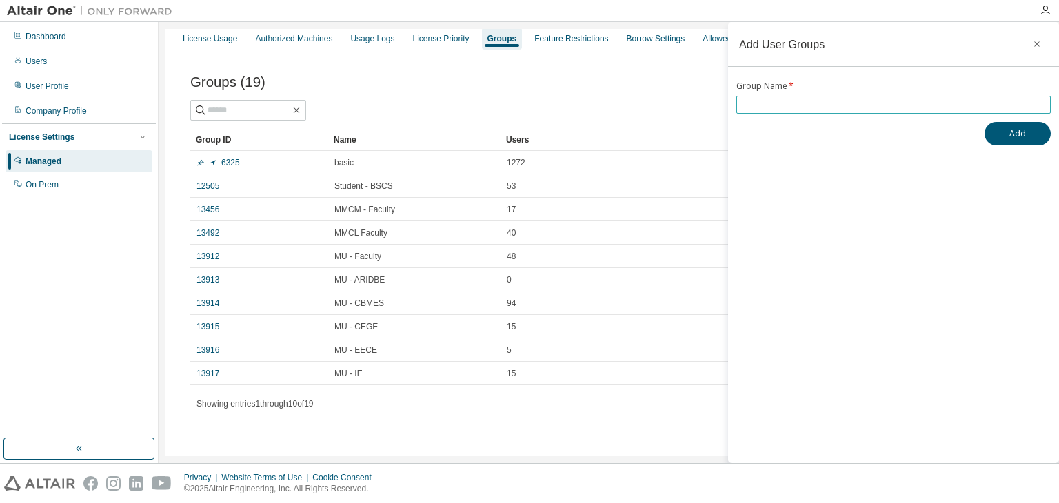
click at [881, 110] on input "text" at bounding box center [894, 104] width 308 height 11
type input "*******"
click at [1006, 136] on button "Add" at bounding box center [1018, 133] width 66 height 23
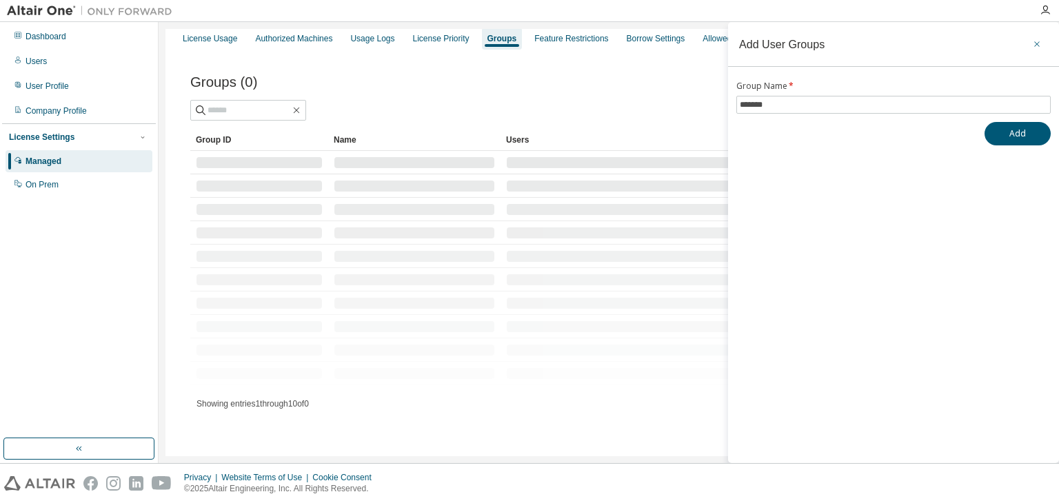
click at [1040, 44] on icon "button" at bounding box center [1037, 44] width 10 height 11
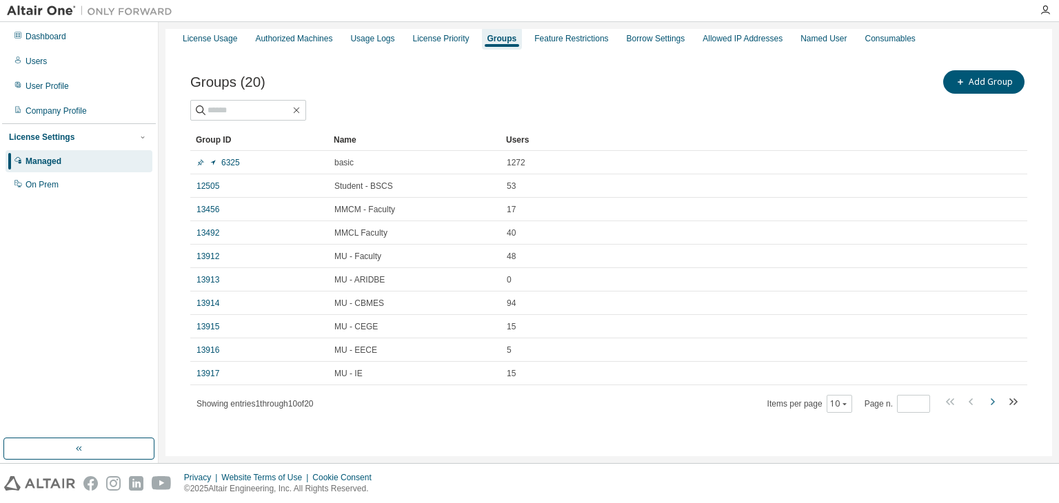
click at [991, 399] on icon "button" at bounding box center [993, 402] width 4 height 7
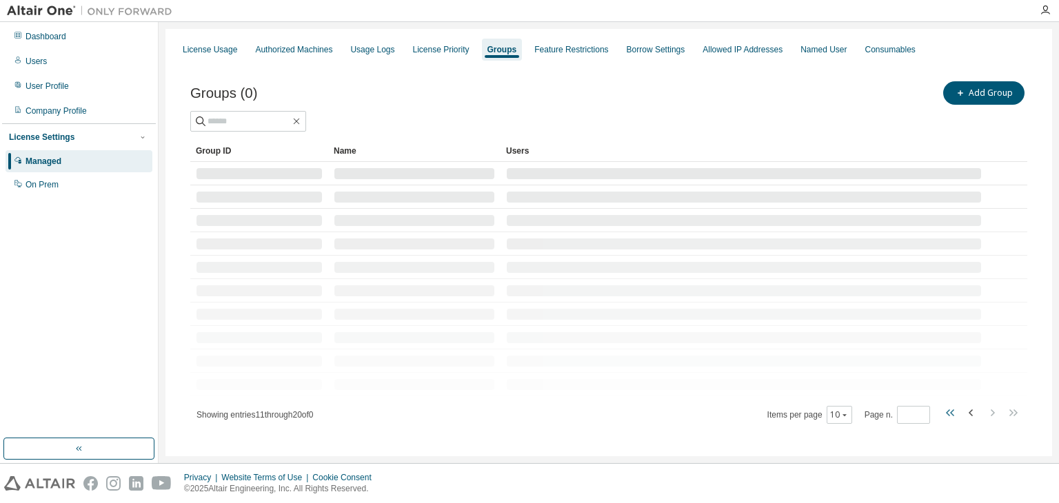
click at [943, 414] on icon "button" at bounding box center [951, 413] width 17 height 17
type input "*"
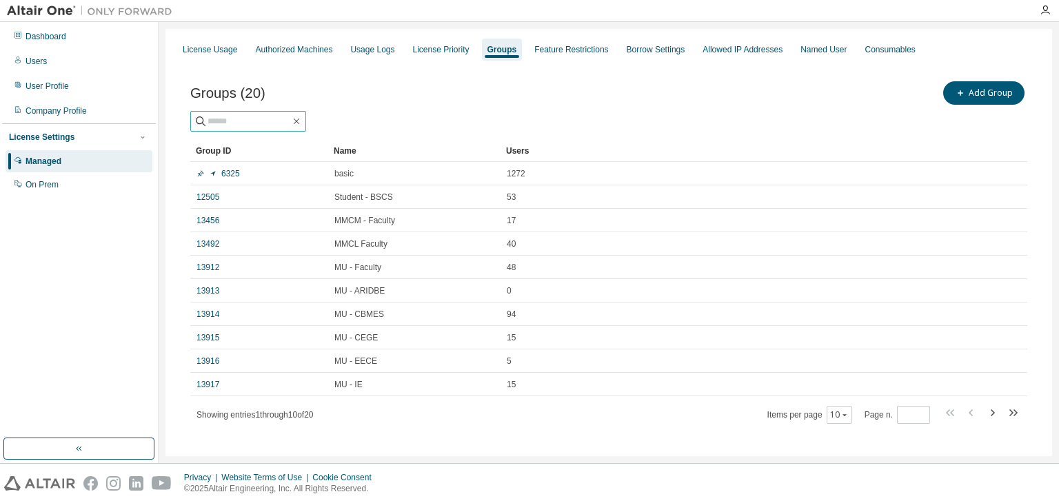
click at [266, 122] on input "text" at bounding box center [249, 121] width 83 height 14
type input "*"
type input "*******"
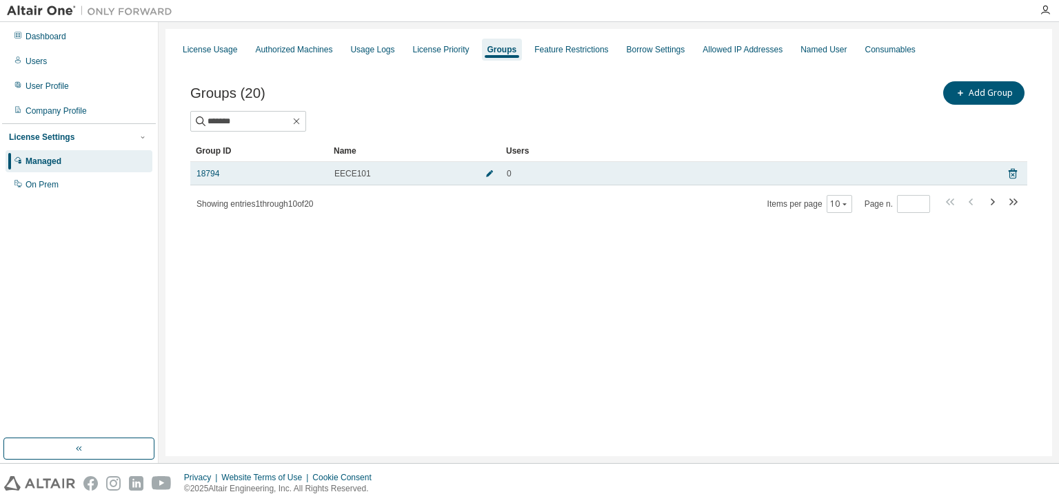
click at [486, 174] on icon "button" at bounding box center [490, 174] width 8 height 8
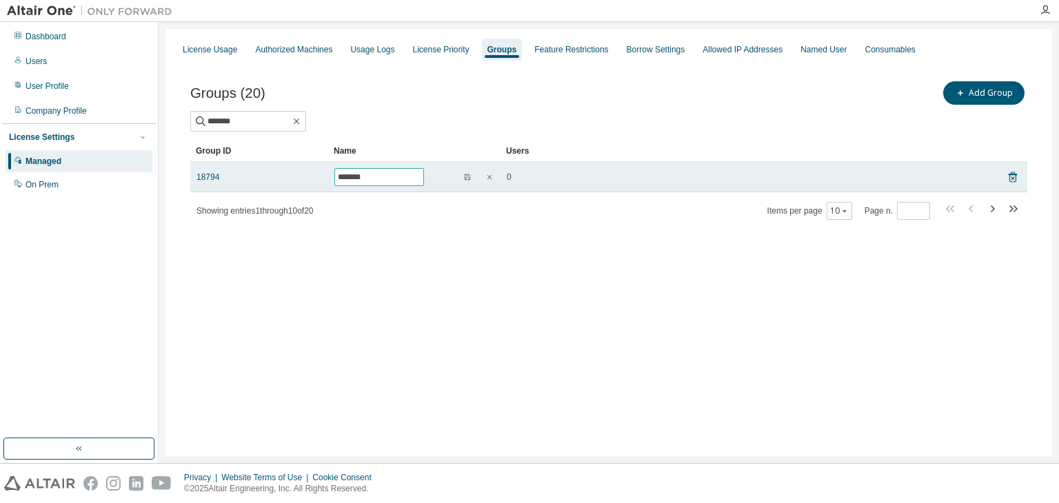
click at [414, 172] on input "*******" at bounding box center [379, 177] width 83 height 11
type input "**********"
click at [466, 174] on icon "button" at bounding box center [468, 177] width 6 height 6
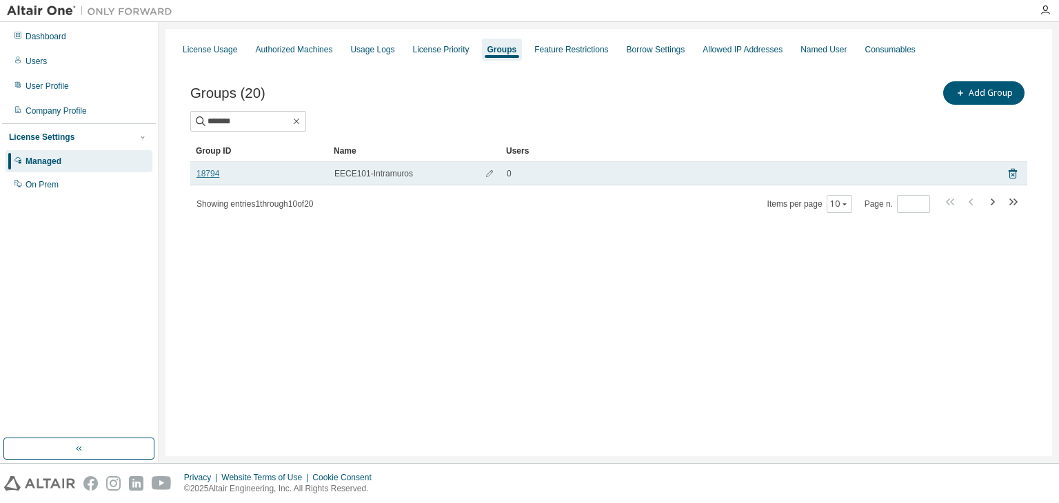
click at [212, 172] on link "18794" at bounding box center [208, 173] width 23 height 11
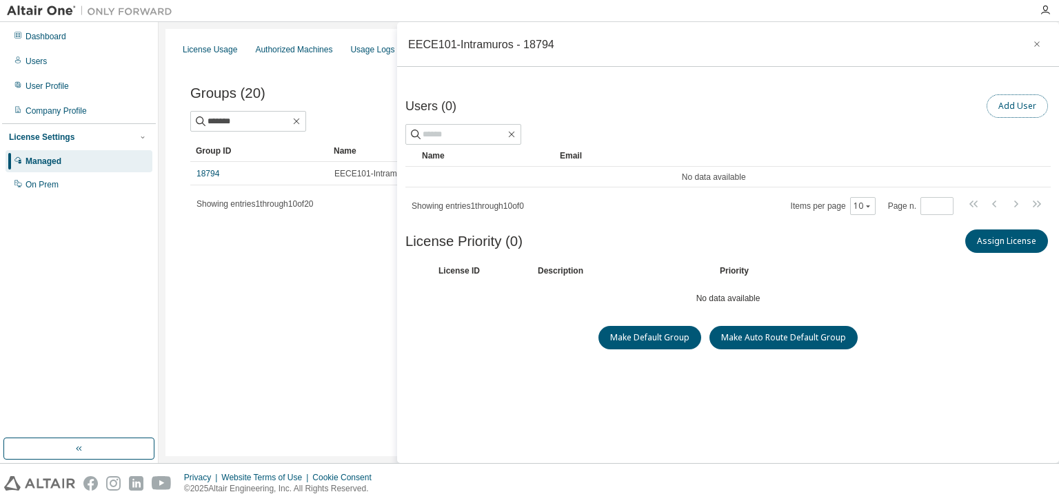
click at [1002, 109] on button "Add User" at bounding box center [1017, 105] width 61 height 23
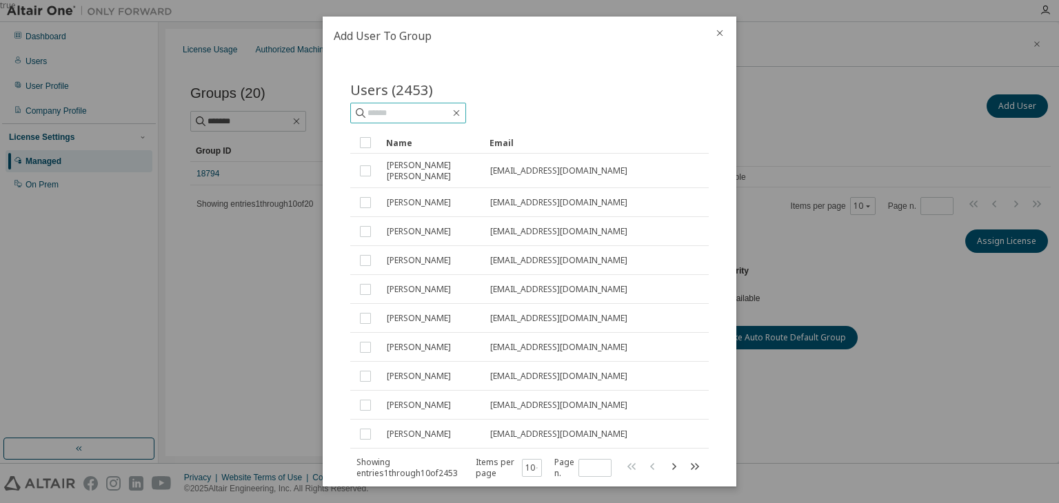
click at [395, 111] on input "text" at bounding box center [409, 113] width 83 height 14
type input "*******"
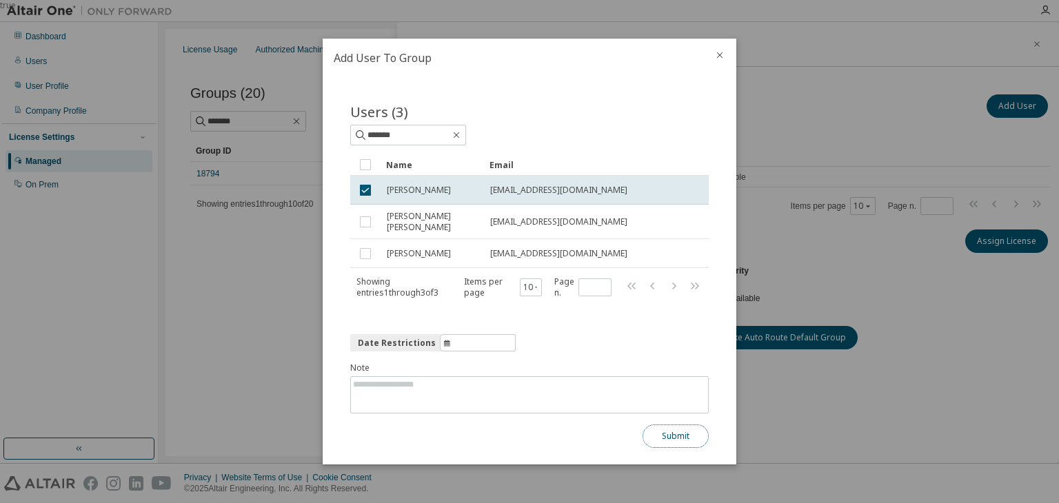
click at [670, 437] on button "Submit" at bounding box center [676, 436] width 66 height 23
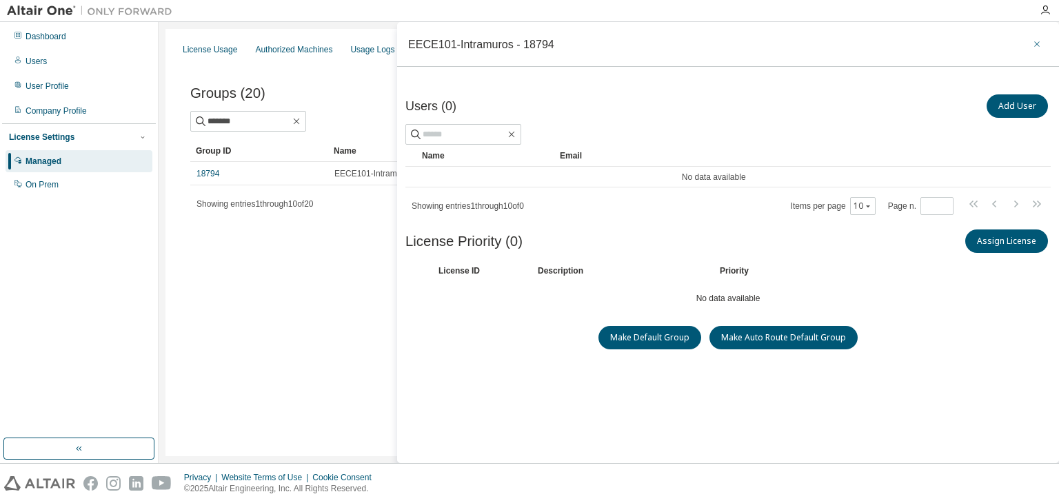
click at [1035, 42] on icon "button" at bounding box center [1038, 44] width 6 height 6
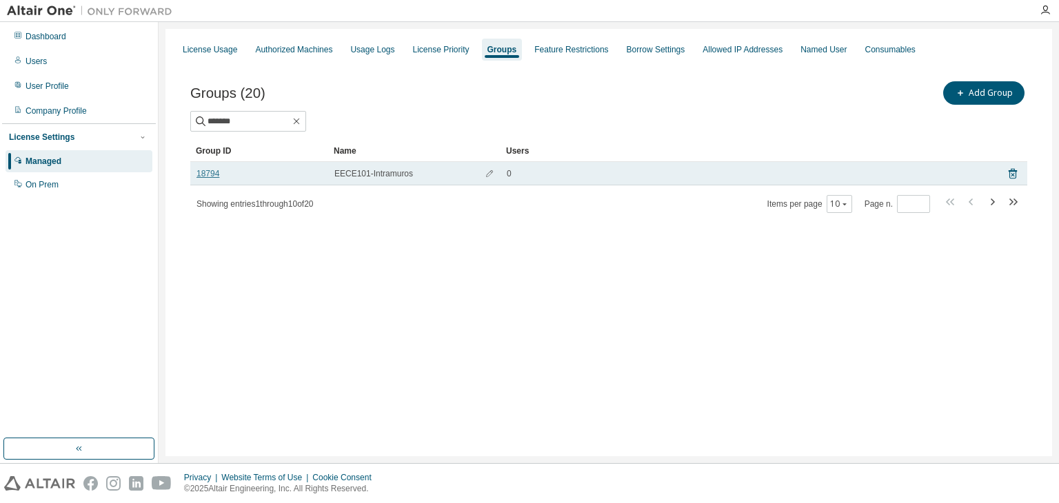
click at [218, 174] on link "18794" at bounding box center [208, 173] width 23 height 11
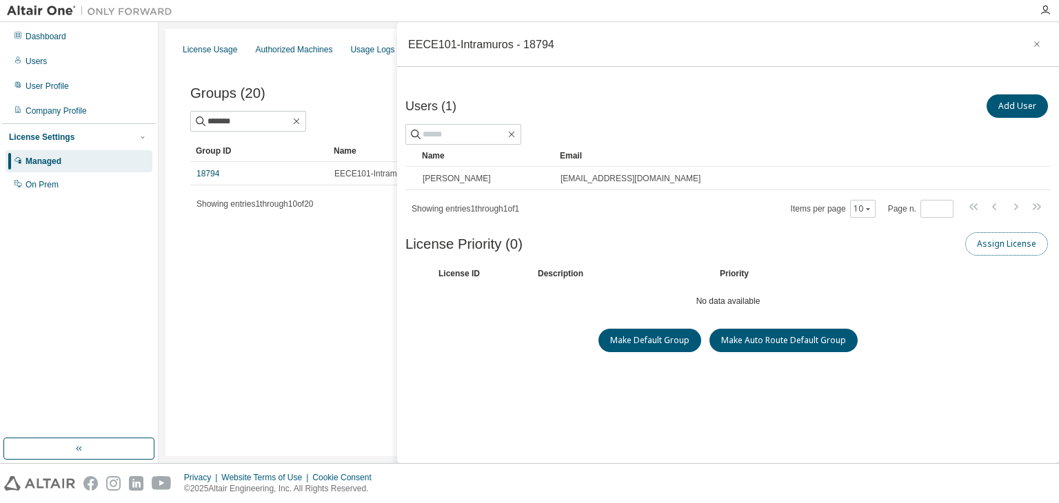
click at [993, 243] on button "Assign License" at bounding box center [1007, 243] width 83 height 23
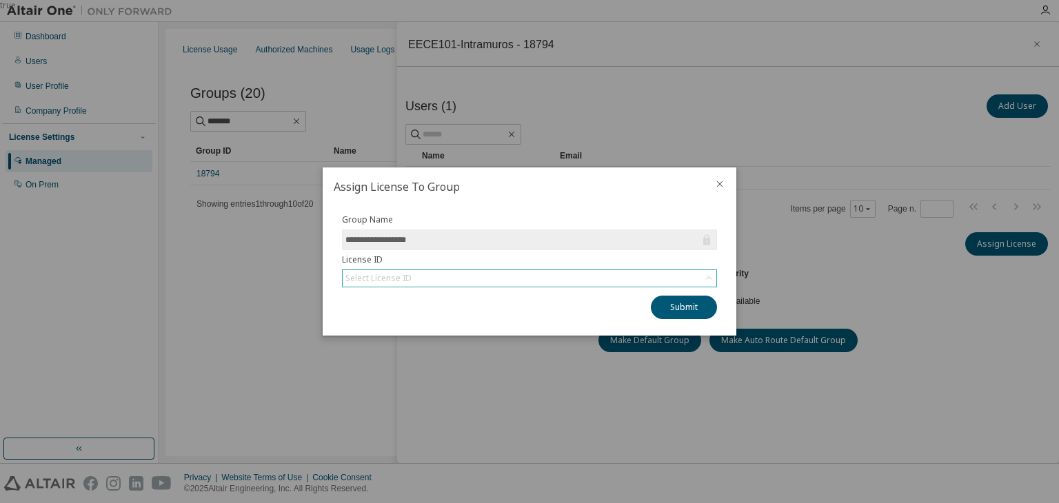
click at [491, 275] on div "Select License ID" at bounding box center [530, 278] width 374 height 17
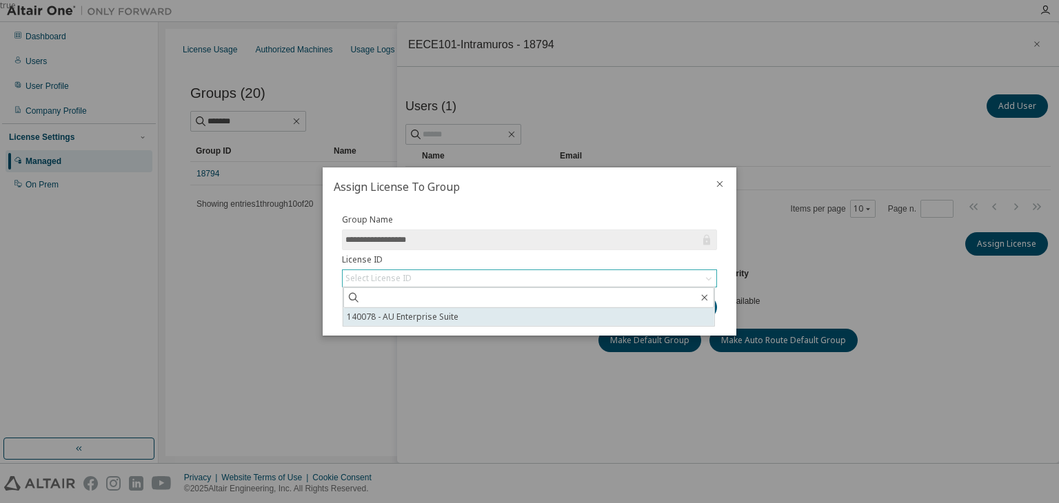
click at [437, 317] on li "140078 - AU Enterprise Suite" at bounding box center [528, 317] width 371 height 18
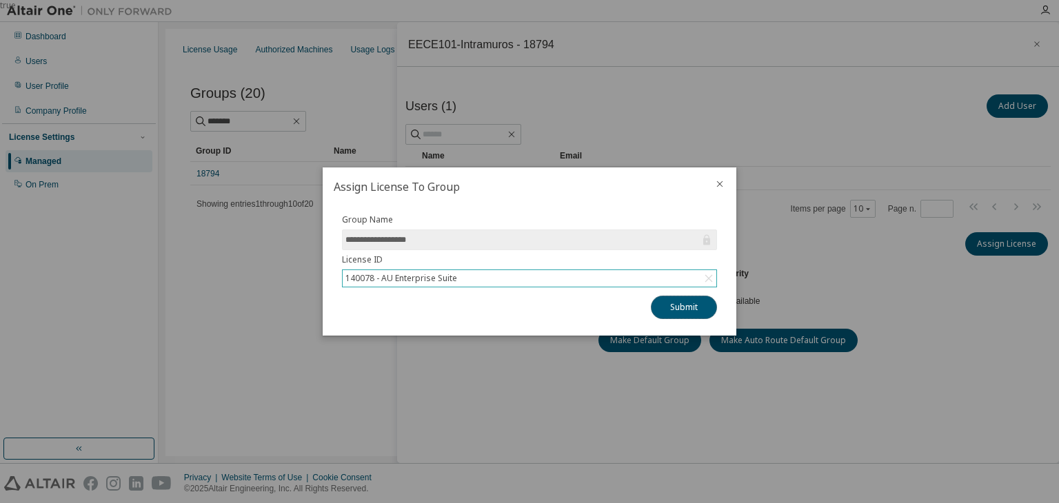
click at [686, 310] on button "Submit" at bounding box center [684, 307] width 66 height 23
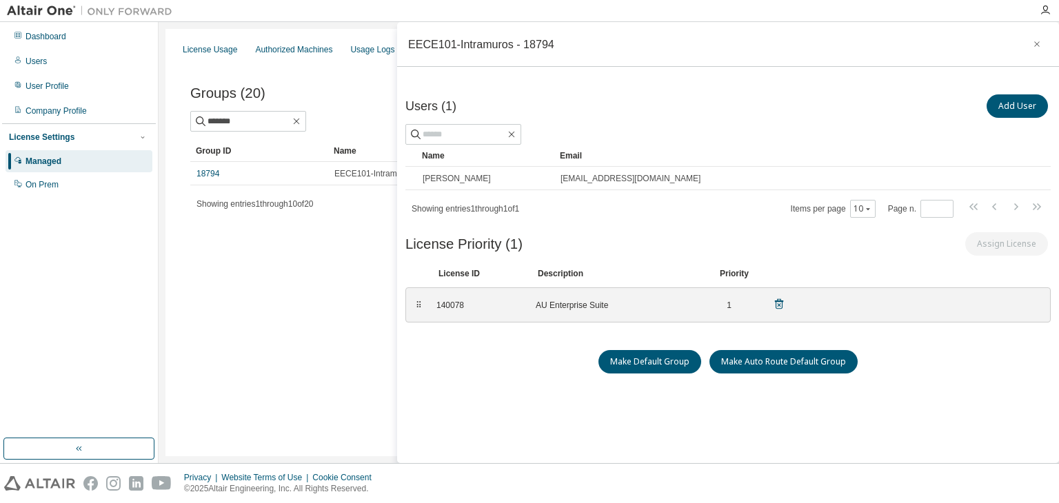
click at [561, 307] on div "AU Enterprise Suite" at bounding box center [619, 305] width 166 height 11
click at [781, 303] on icon at bounding box center [779, 304] width 12 height 12
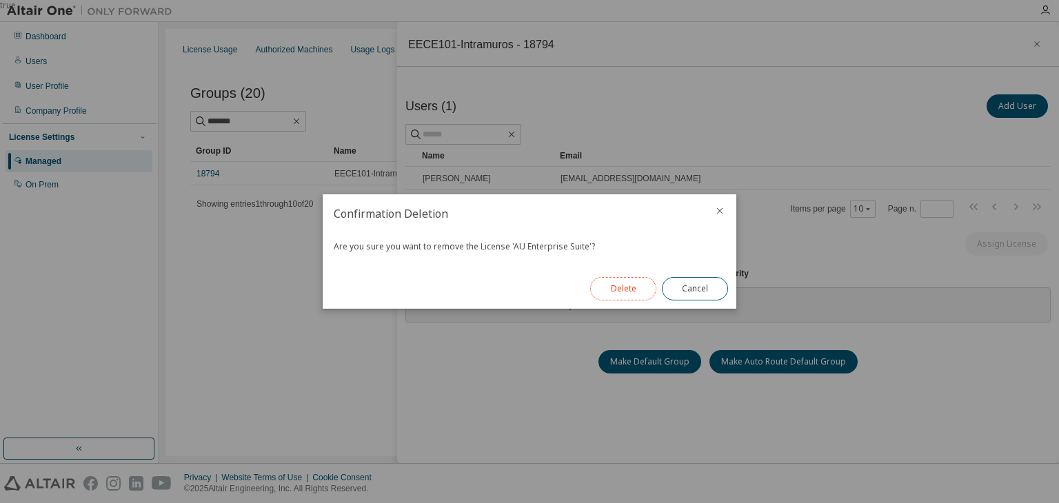
click at [623, 288] on button "Delete" at bounding box center [623, 288] width 66 height 23
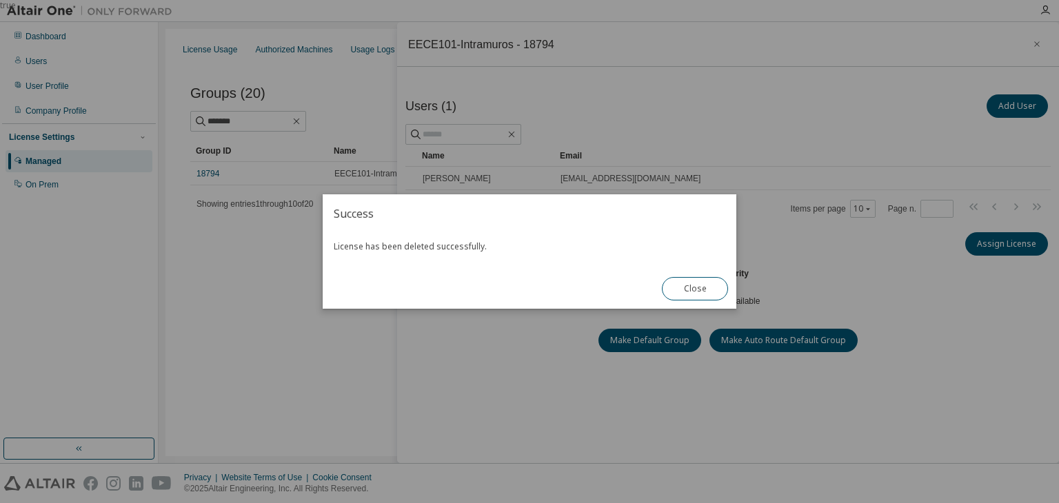
drag, startPoint x: 703, startPoint y: 290, endPoint x: 798, endPoint y: 282, distance: 95.5
click at [703, 290] on button "Close" at bounding box center [695, 288] width 66 height 23
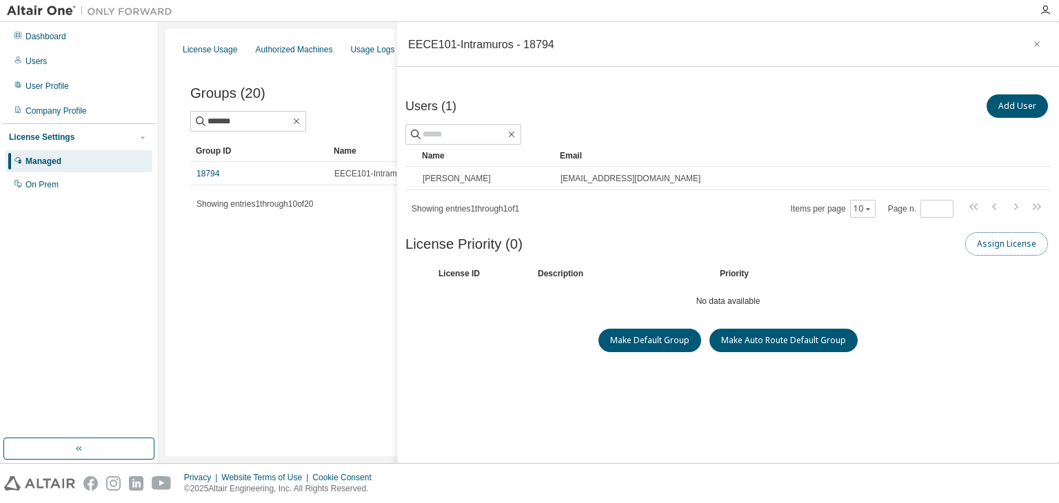
click at [993, 248] on button "Assign License" at bounding box center [1007, 243] width 83 height 23
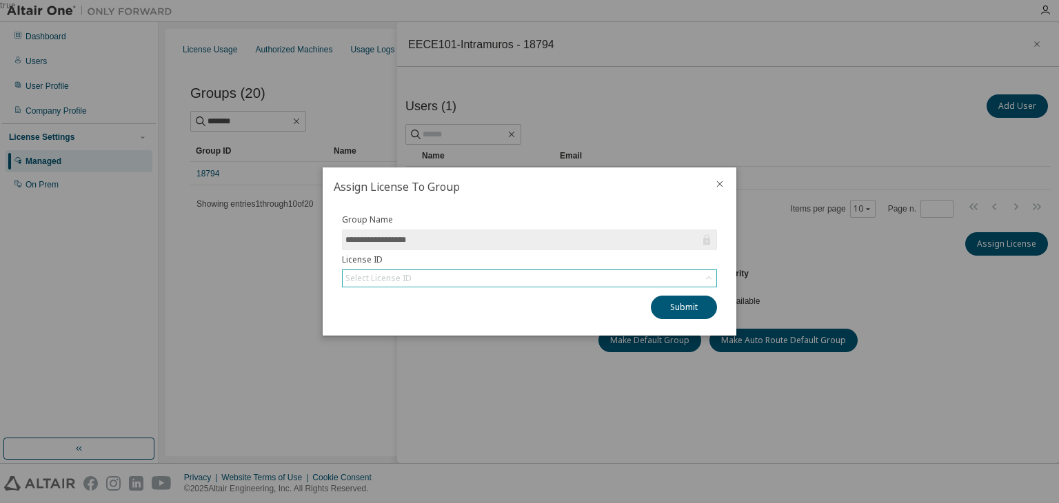
click at [469, 278] on div "Select License ID" at bounding box center [530, 278] width 374 height 17
click at [362, 297] on input "text" at bounding box center [530, 298] width 338 height 14
type input "*"
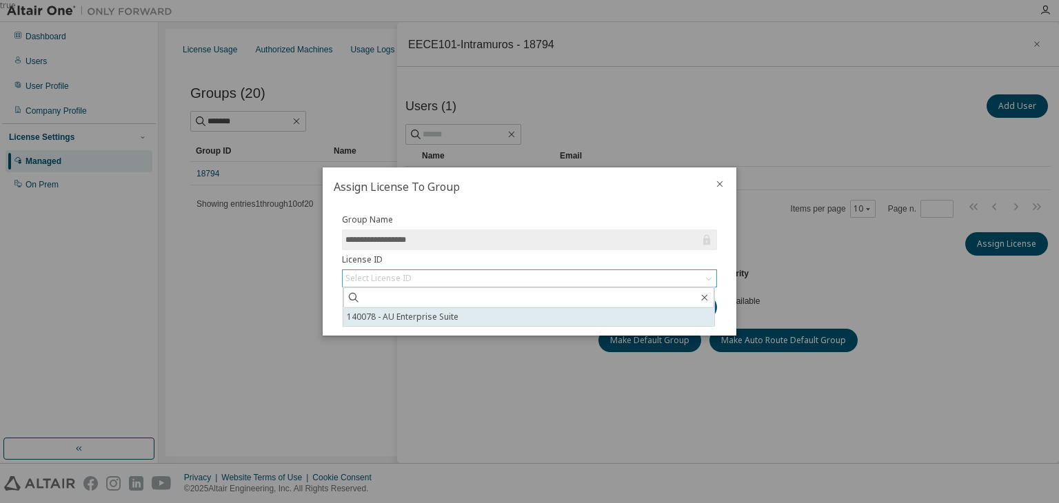
click at [359, 317] on li "140078 - AU Enterprise Suite" at bounding box center [528, 317] width 371 height 18
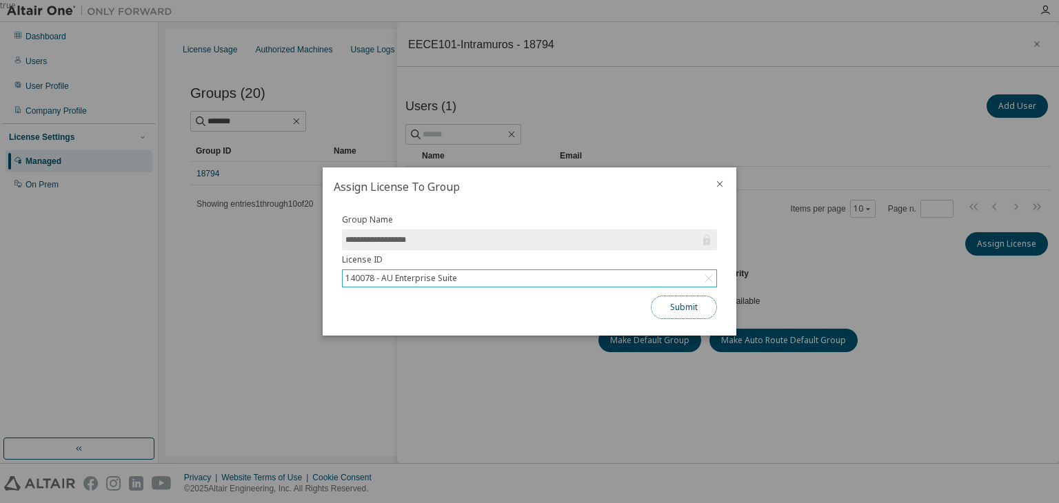
click at [678, 312] on button "Submit" at bounding box center [684, 307] width 66 height 23
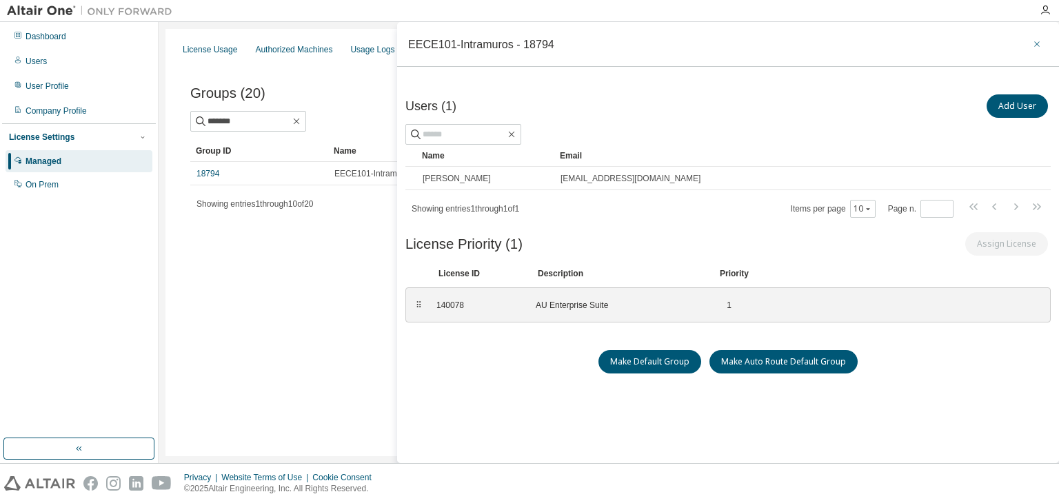
click at [1032, 44] on icon "button" at bounding box center [1037, 44] width 10 height 11
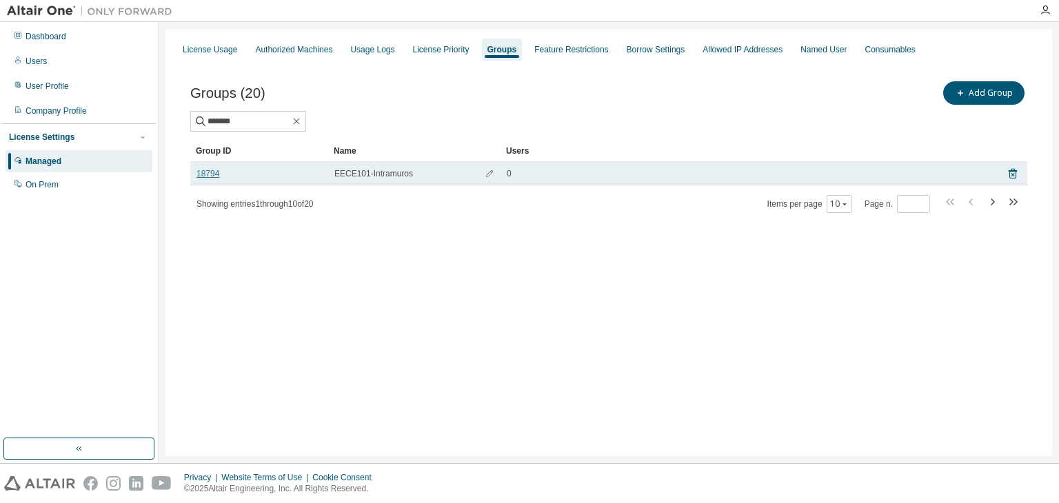
click at [204, 172] on link "18794" at bounding box center [208, 173] width 23 height 11
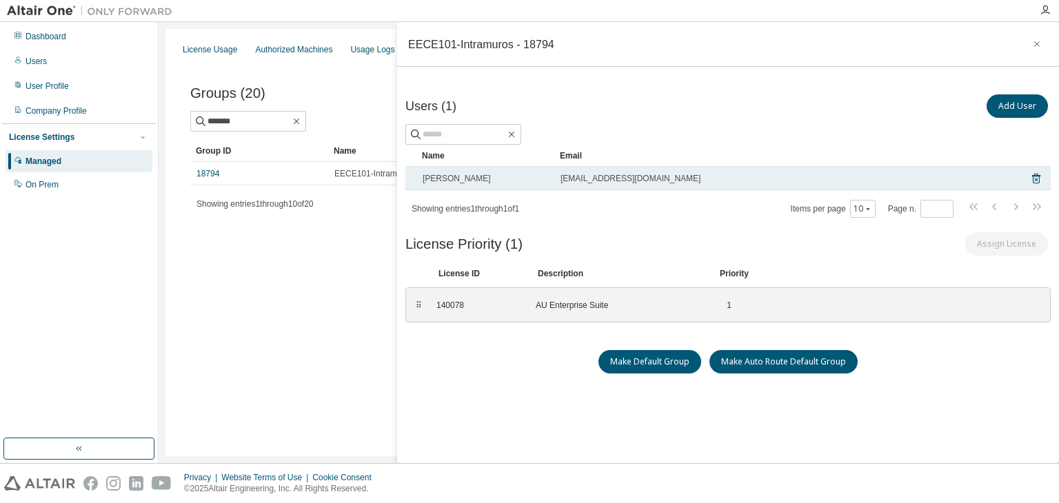
click at [452, 180] on span "[PERSON_NAME]" at bounding box center [457, 178] width 68 height 11
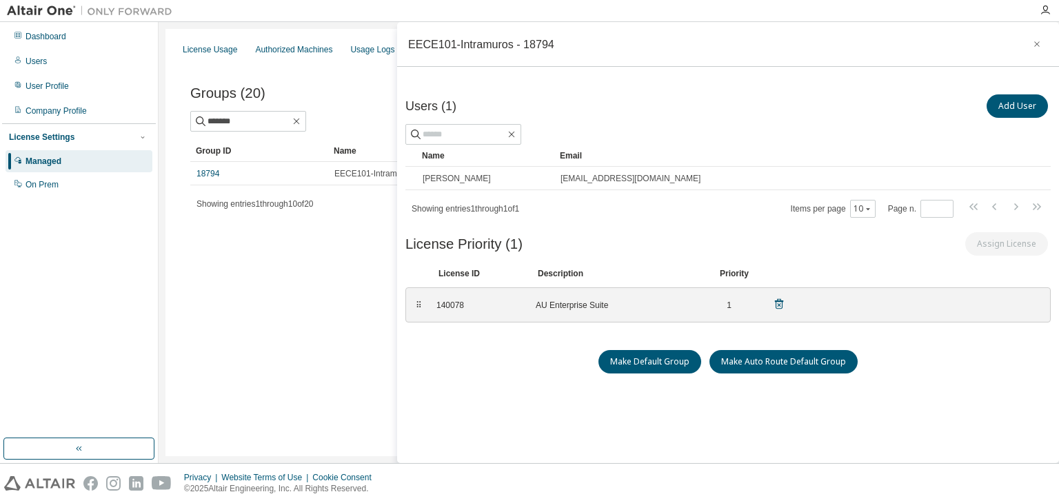
click at [419, 307] on div "⠿" at bounding box center [419, 305] width 8 height 11
click at [452, 304] on div "140078" at bounding box center [478, 305] width 83 height 11
copy div "140078"
click at [551, 384] on div "Users (1) Add User Clear Load Save Save As Field Operator Value Select filter S…" at bounding box center [729, 293] width 646 height 403
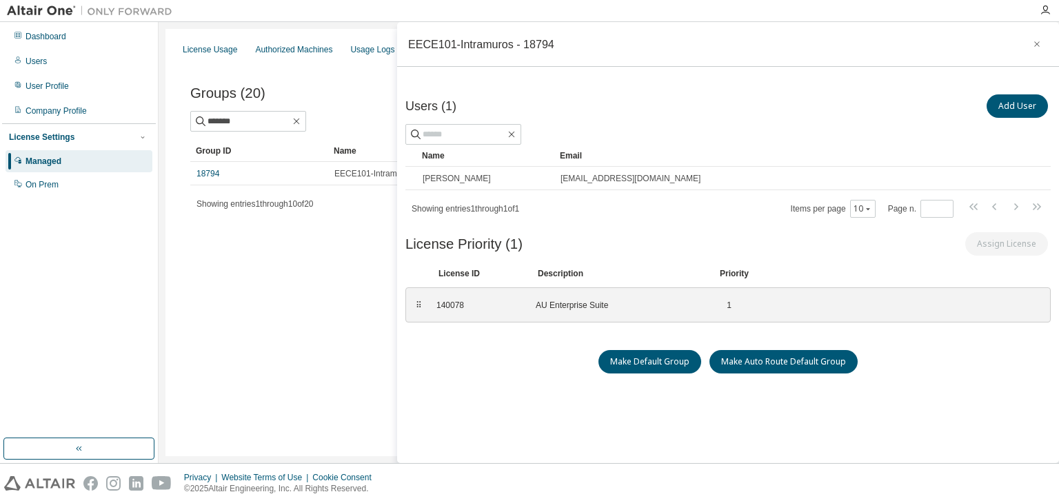
drag, startPoint x: 342, startPoint y: 263, endPoint x: 423, endPoint y: 279, distance: 82.4
click at [341, 264] on div "License Usage Authorized Machines Usage Logs License Priority Groups Feature Re…" at bounding box center [609, 243] width 887 height 428
drag, startPoint x: 243, startPoint y: 310, endPoint x: 250, endPoint y: 310, distance: 7.6
click at [243, 309] on div "License Usage Authorized Machines Usage Logs License Priority Groups Feature Re…" at bounding box center [609, 243] width 887 height 428
click at [1032, 39] on icon "button" at bounding box center [1037, 44] width 10 height 11
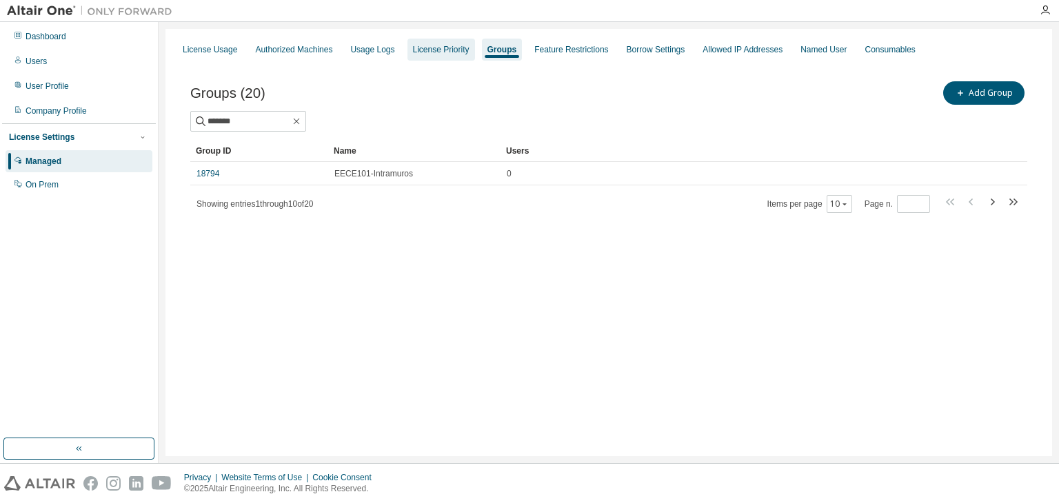
click at [441, 54] on div "License Priority" at bounding box center [441, 49] width 57 height 11
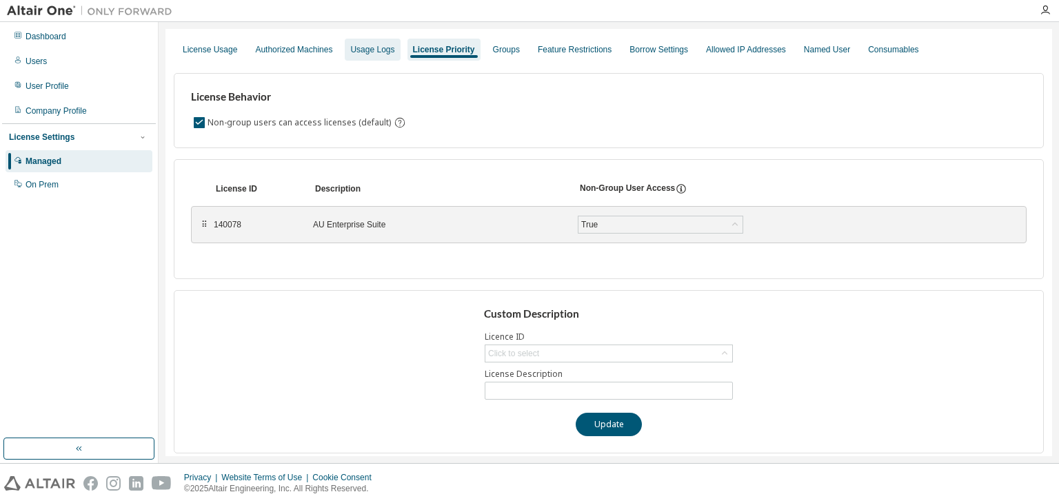
click at [381, 50] on div "Usage Logs" at bounding box center [372, 49] width 44 height 11
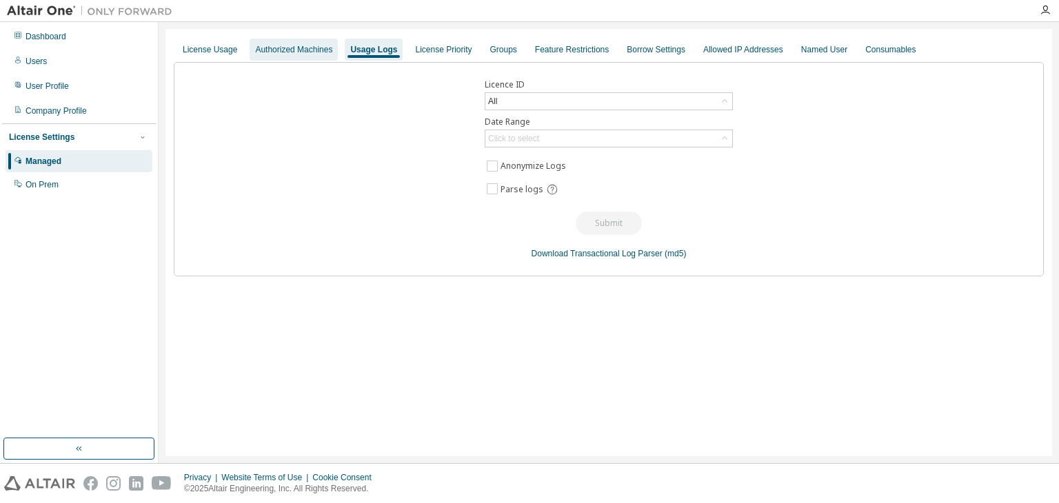
click at [295, 53] on div "Authorized Machines" at bounding box center [293, 49] width 77 height 11
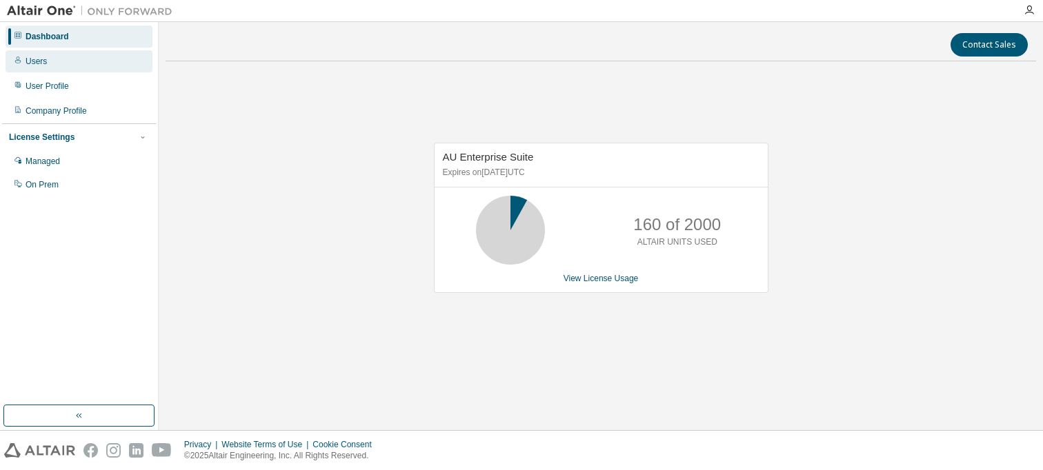
click at [46, 62] on div "Users" at bounding box center [79, 61] width 147 height 22
